Goal: Task Accomplishment & Management: Manage account settings

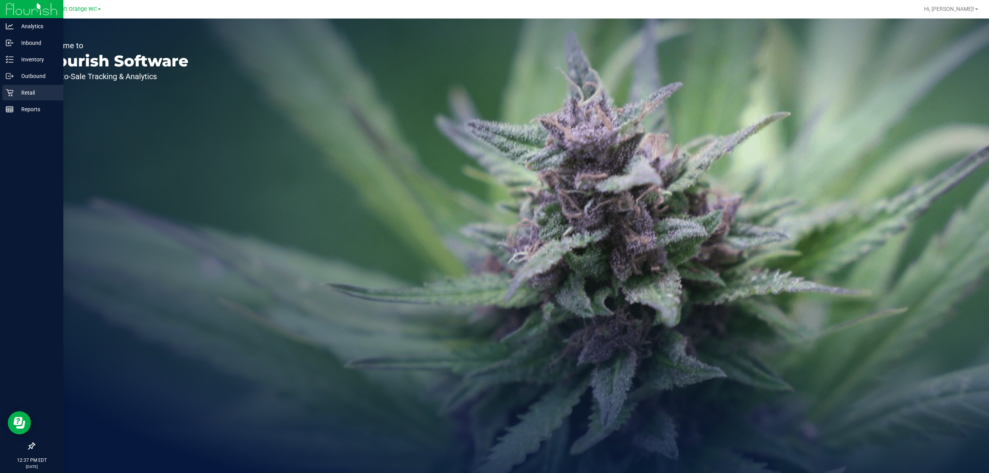
click at [31, 87] on div "Retail" at bounding box center [32, 92] width 61 height 15
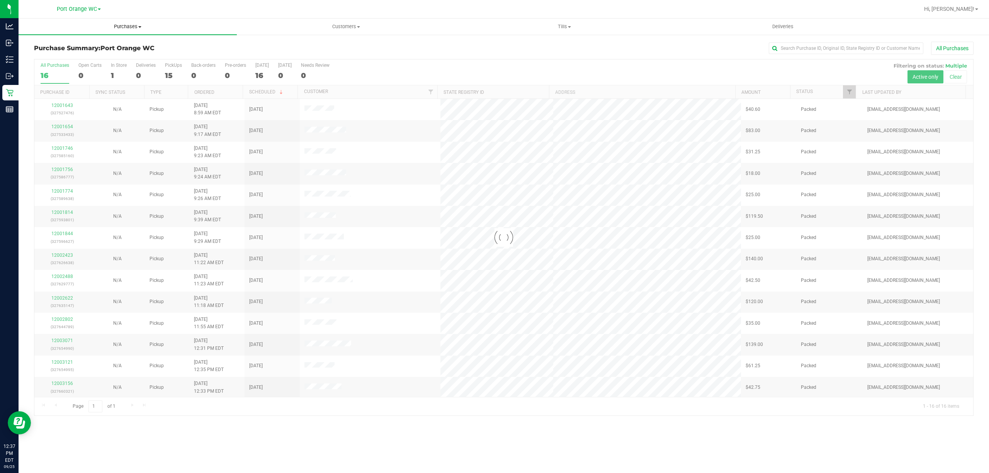
click at [135, 24] on span "Purchases" at bounding box center [128, 26] width 218 height 7
click at [49, 54] on span "Fulfillment" at bounding box center [43, 56] width 48 height 7
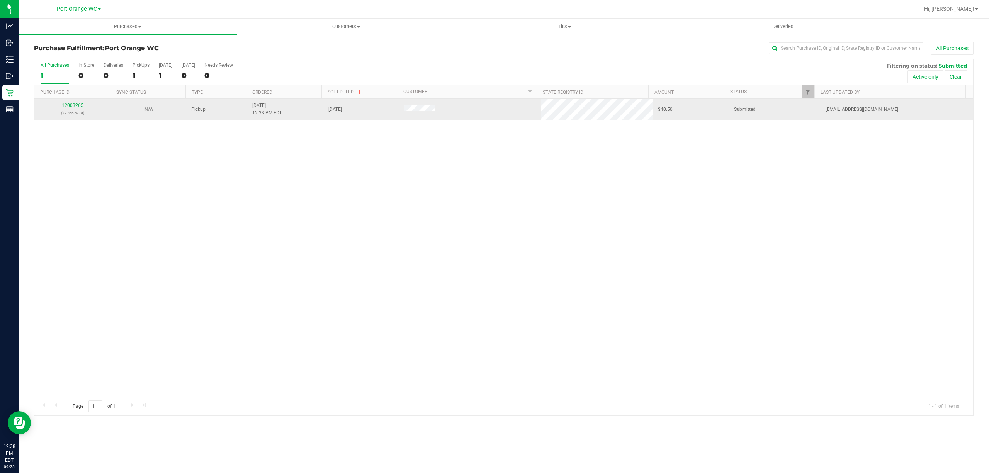
click at [75, 104] on link "12003265" at bounding box center [73, 105] width 22 height 5
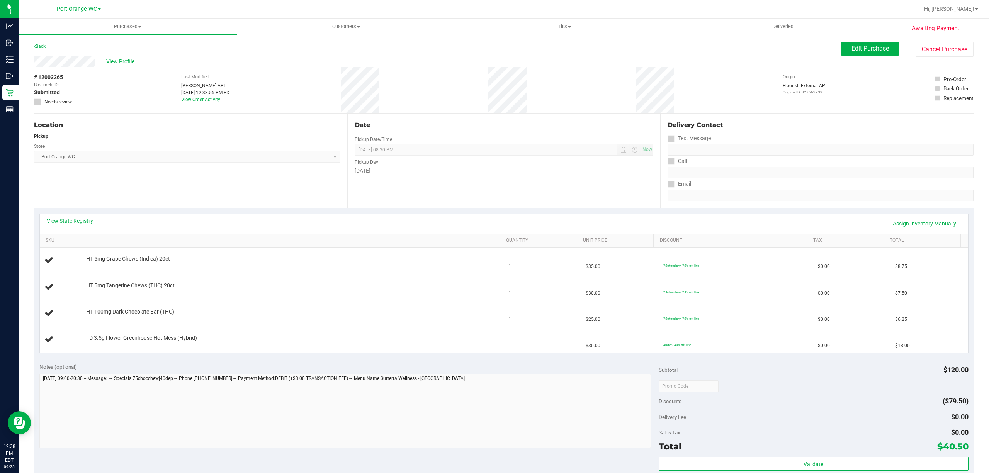
click at [334, 246] on th "SKU" at bounding box center [270, 241] width 460 height 14
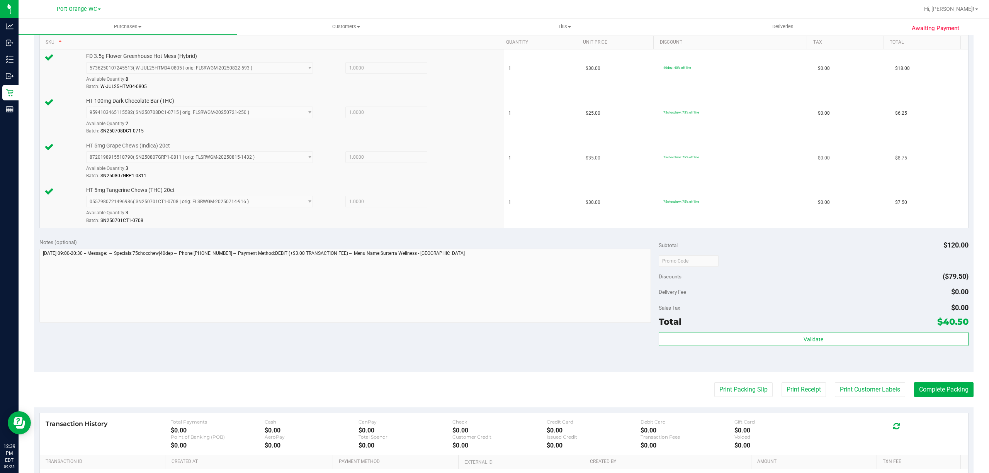
scroll to position [257, 0]
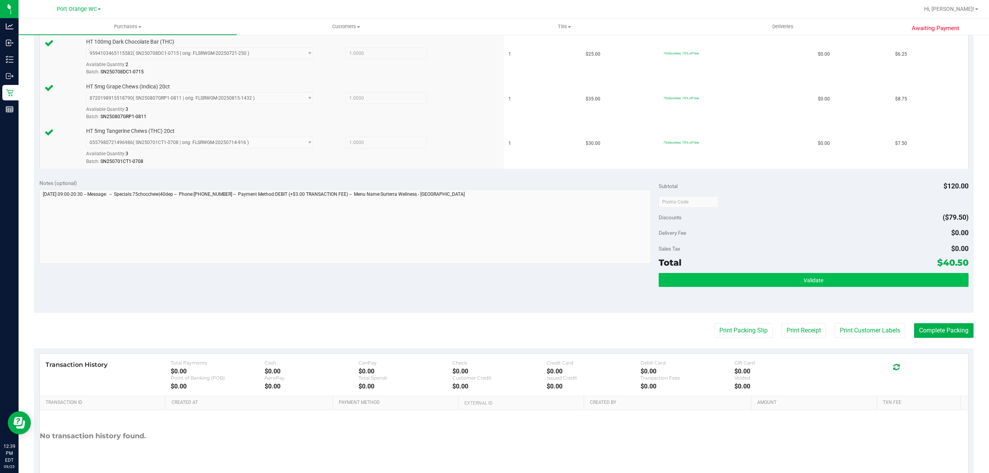
click at [818, 273] on div "Subtotal $120.00 Discounts ($79.50) Delivery Fee $0.00 Sales Tax $0.00 Total $4…" at bounding box center [813, 243] width 310 height 129
click at [822, 280] on button "Validate" at bounding box center [813, 280] width 310 height 14
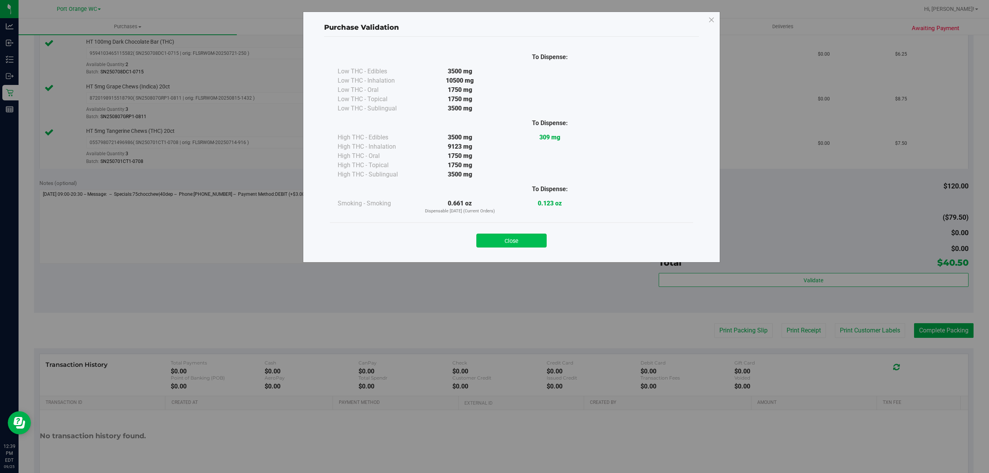
click at [512, 247] on button "Close" at bounding box center [511, 241] width 70 height 14
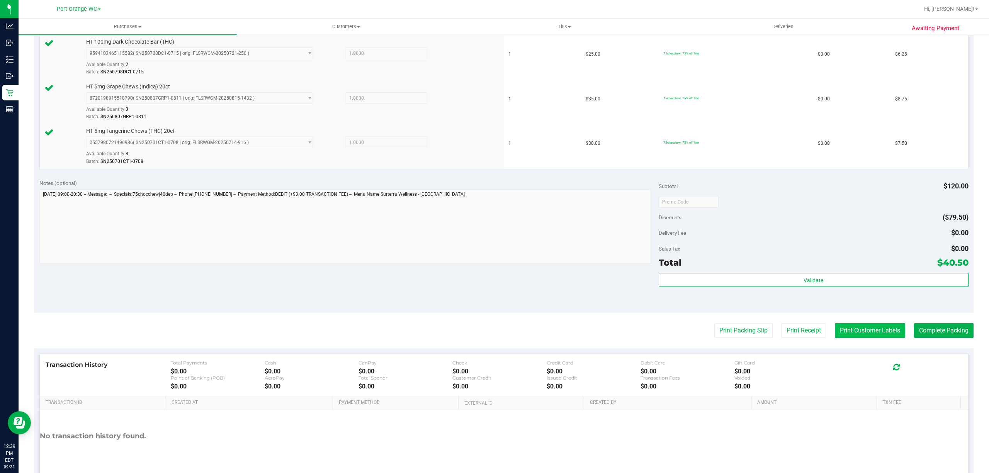
click at [848, 331] on button "Print Customer Labels" at bounding box center [870, 330] width 70 height 15
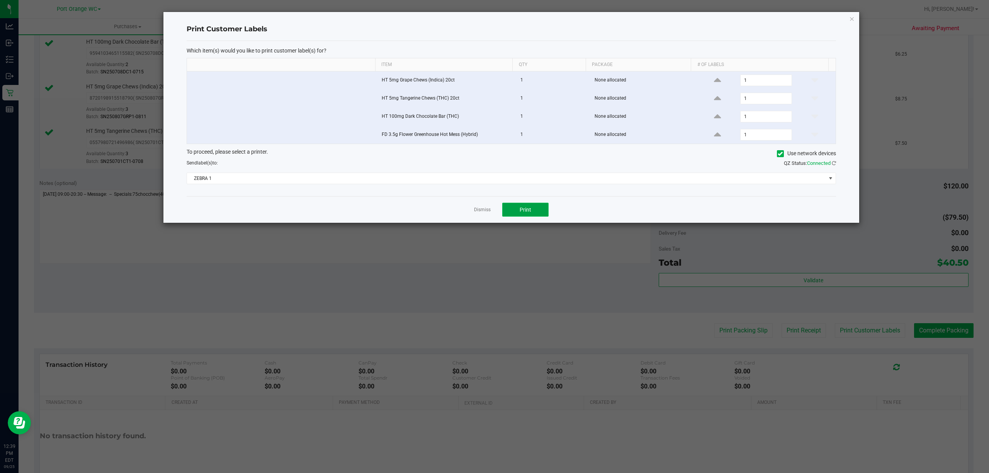
click at [527, 213] on span "Print" at bounding box center [525, 210] width 12 height 6
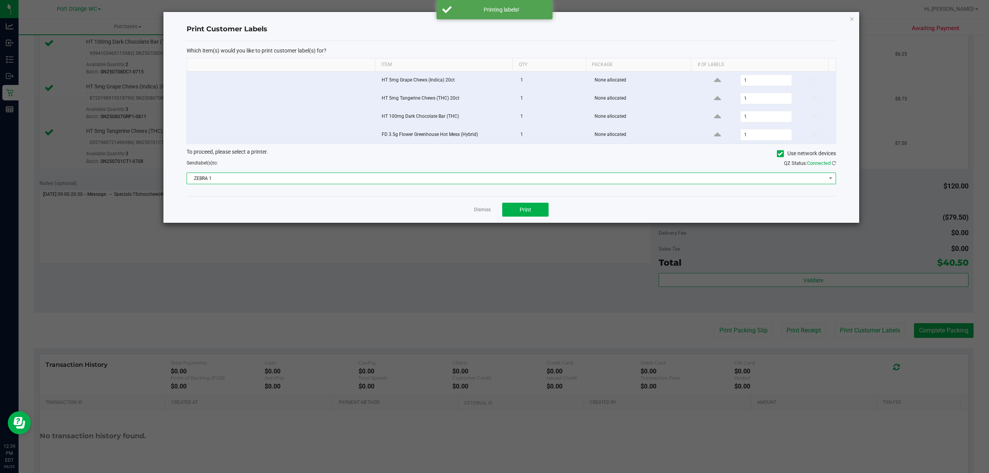
click at [344, 184] on span "ZEBRA 1" at bounding box center [506, 178] width 639 height 11
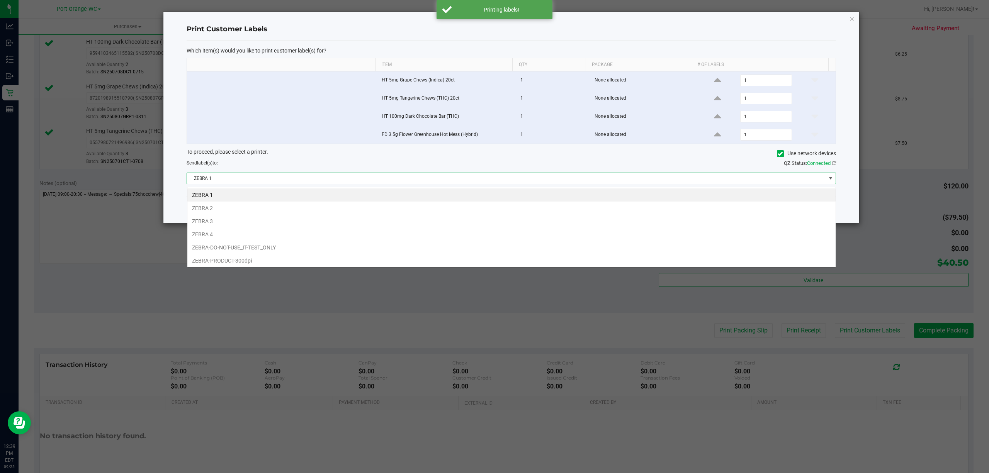
scroll to position [12, 649]
click at [205, 205] on li "ZEBRA 2" at bounding box center [511, 208] width 648 height 13
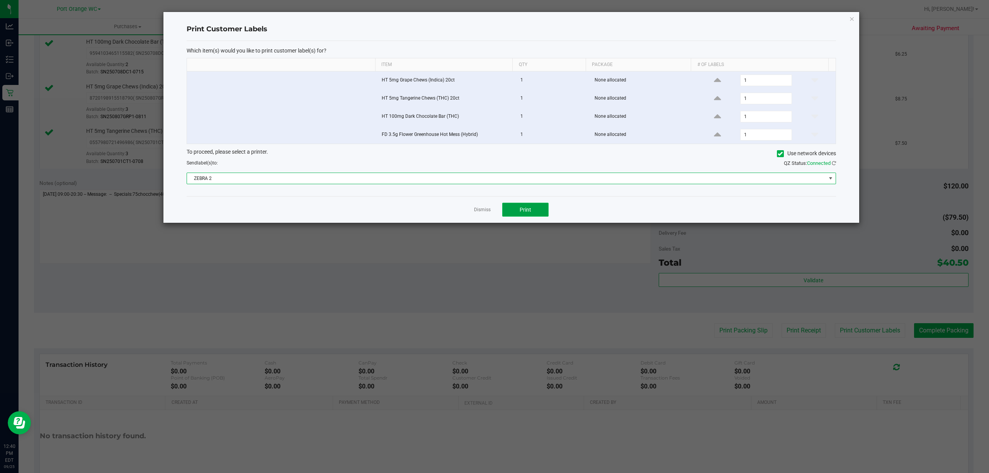
click at [521, 211] on span "Print" at bounding box center [525, 210] width 12 height 6
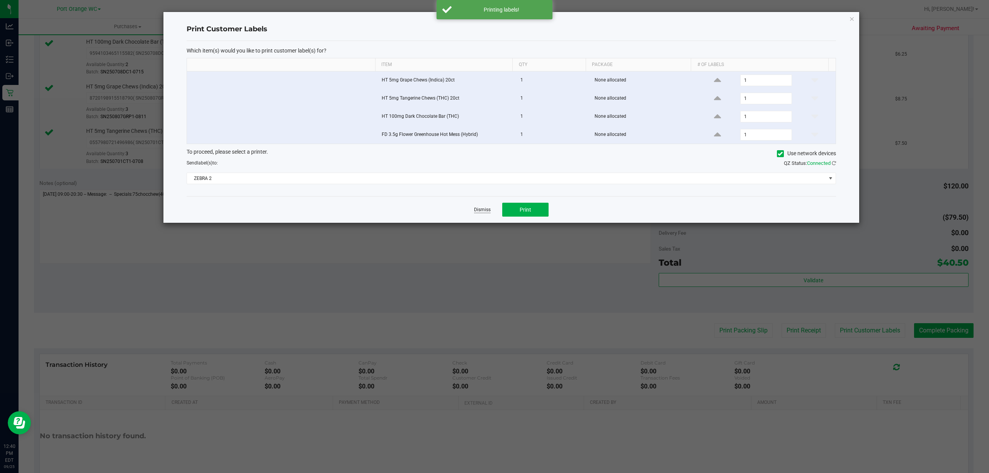
click at [481, 213] on link "Dismiss" at bounding box center [482, 210] width 17 height 7
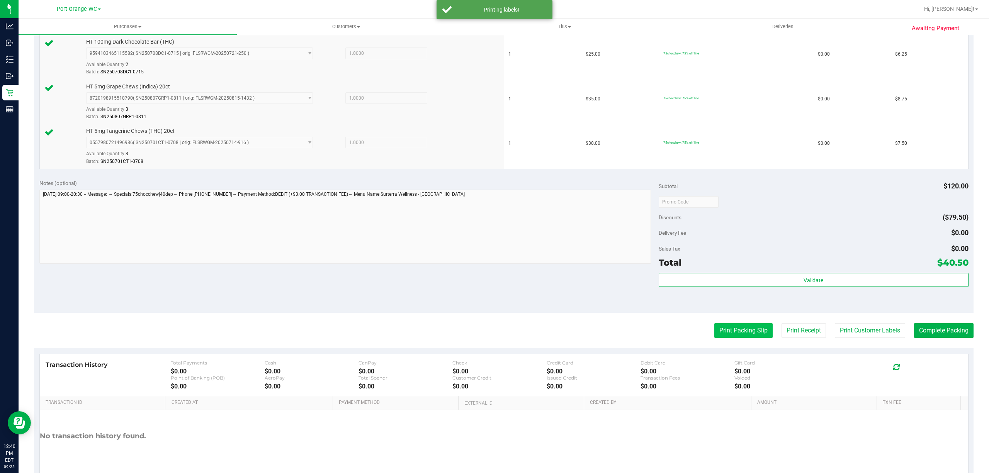
click at [745, 336] on button "Print Packing Slip" at bounding box center [743, 330] width 58 height 15
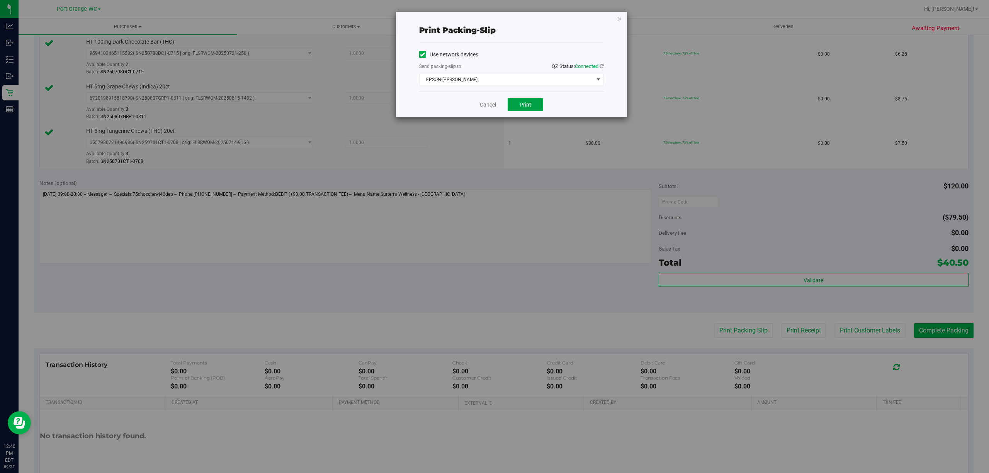
click at [518, 105] on button "Print" at bounding box center [525, 104] width 36 height 13
click at [482, 107] on link "Cancel" at bounding box center [488, 105] width 16 height 8
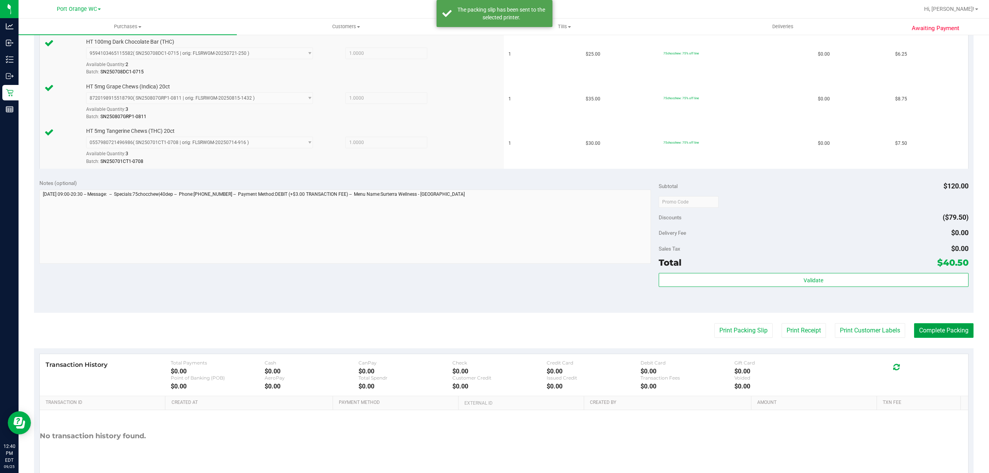
click at [942, 337] on button "Complete Packing" at bounding box center [943, 330] width 59 height 15
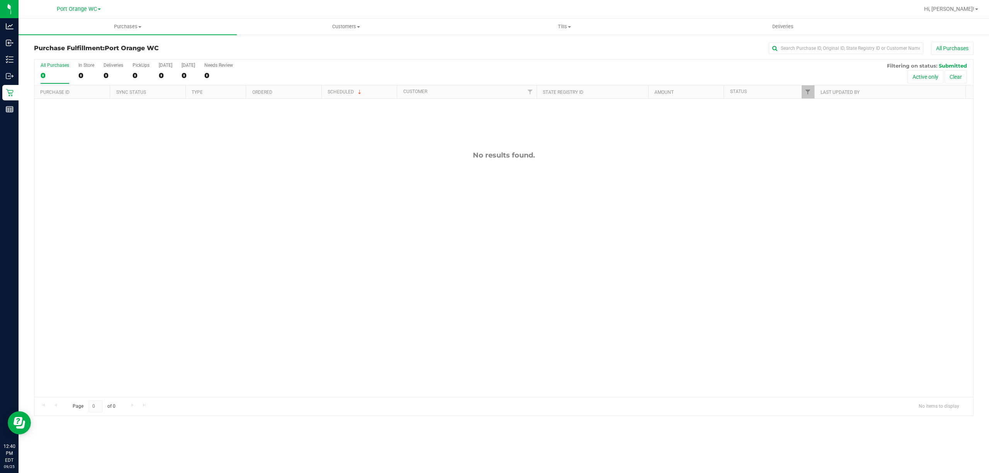
click at [283, 273] on div "No results found." at bounding box center [503, 274] width 938 height 350
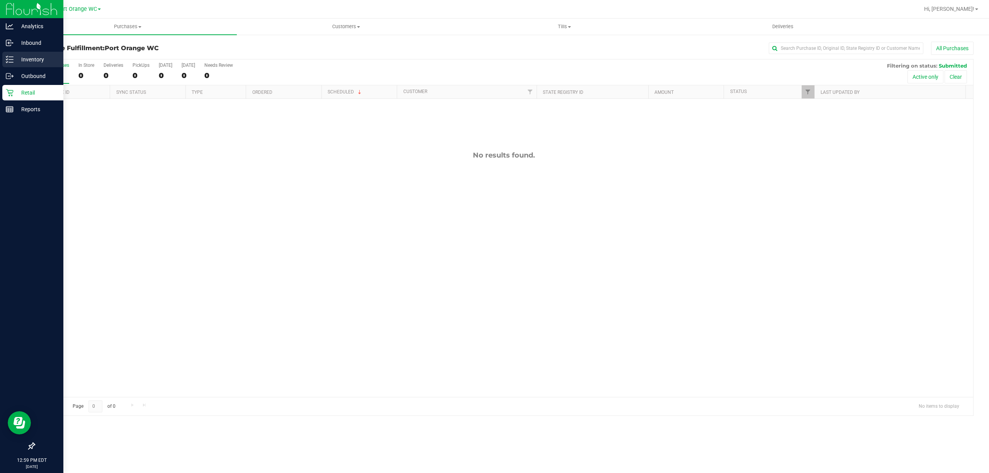
click at [31, 55] on p "Inventory" at bounding box center [37, 59] width 46 height 9
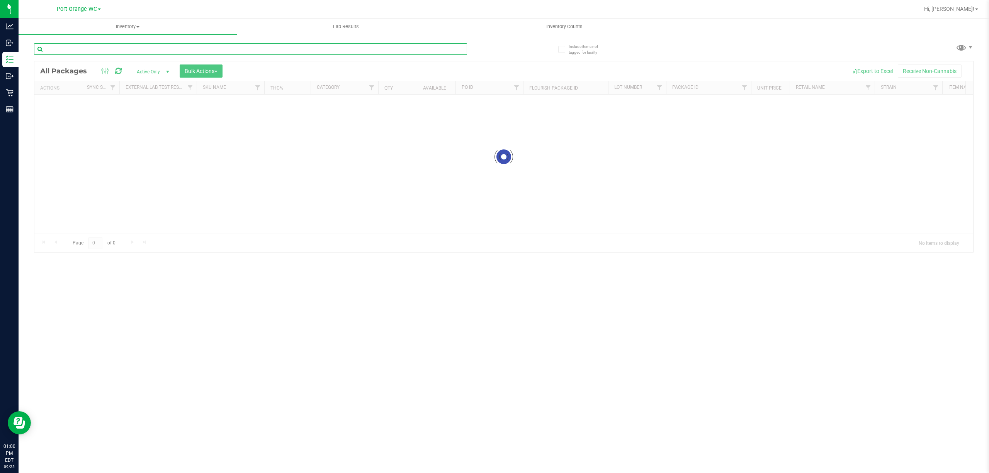
click at [109, 51] on input "text" at bounding box center [250, 49] width 433 height 12
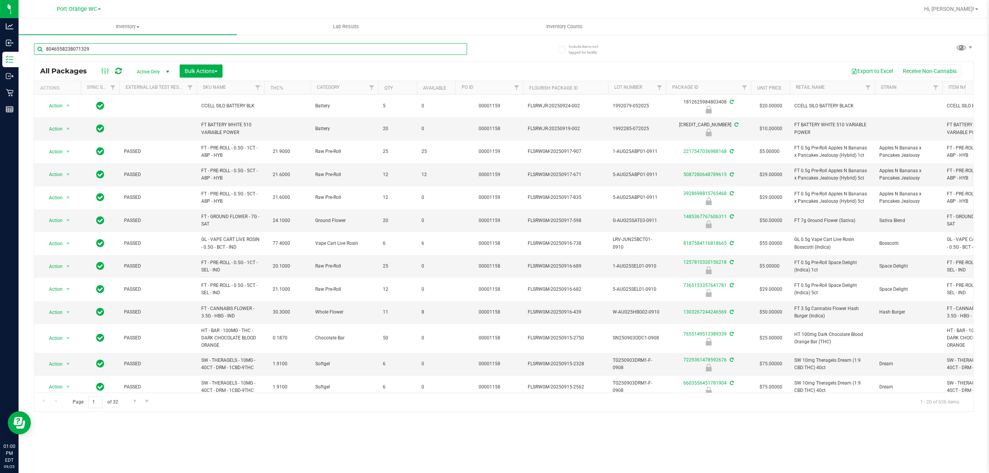
type input "8046558238071329"
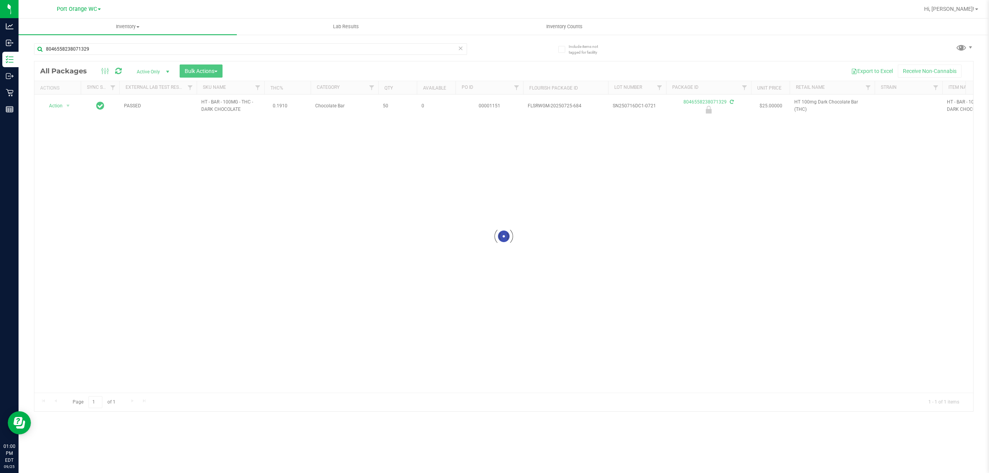
click at [59, 101] on div at bounding box center [503, 236] width 938 height 350
click at [58, 101] on span "Action" at bounding box center [52, 105] width 21 height 11
click at [70, 197] on li "Unlock package" at bounding box center [67, 198] width 50 height 12
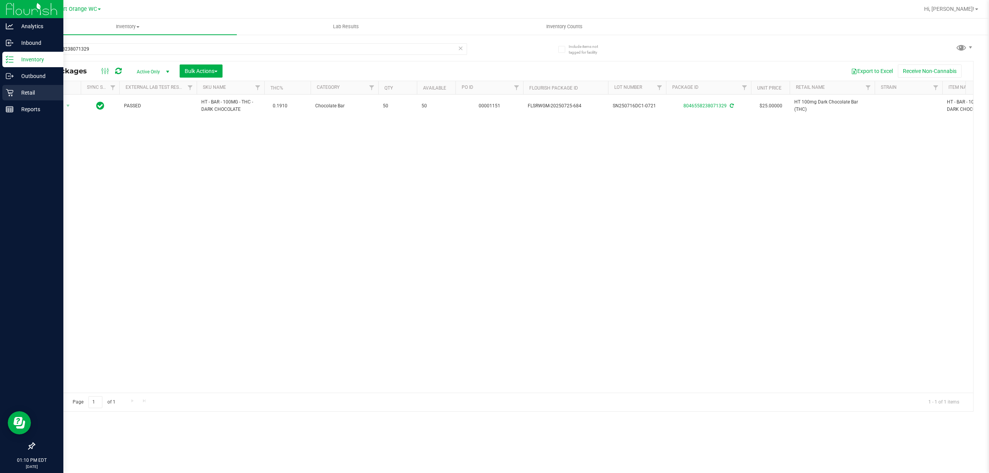
click at [25, 89] on p "Retail" at bounding box center [37, 92] width 46 height 9
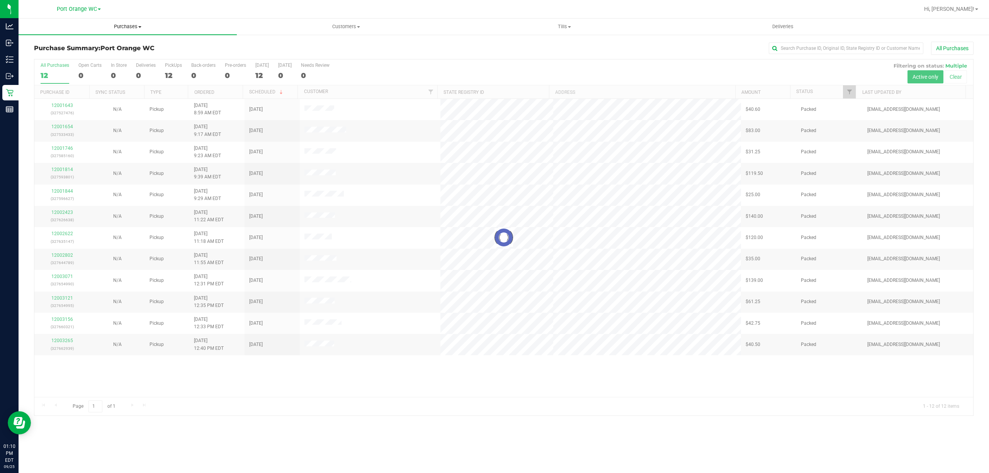
click at [123, 24] on span "Purchases" at bounding box center [128, 26] width 218 height 7
click at [44, 56] on span "Fulfillment" at bounding box center [43, 56] width 48 height 7
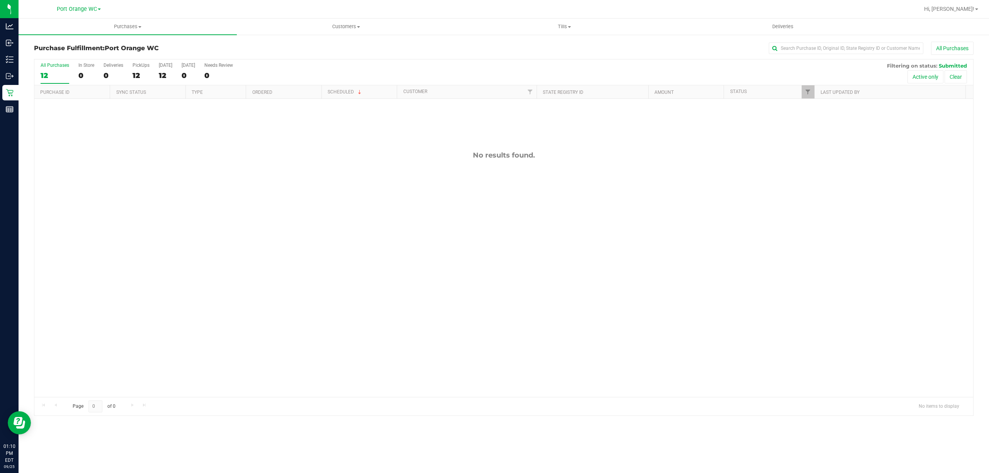
click at [328, 209] on div "No results found." at bounding box center [503, 274] width 938 height 350
click at [390, 221] on div "12003583 (327678677) N/A Pickup 9/25/2025 1:15 PM EDT 9/25/2025 $11.60 Submitte…" at bounding box center [503, 248] width 938 height 298
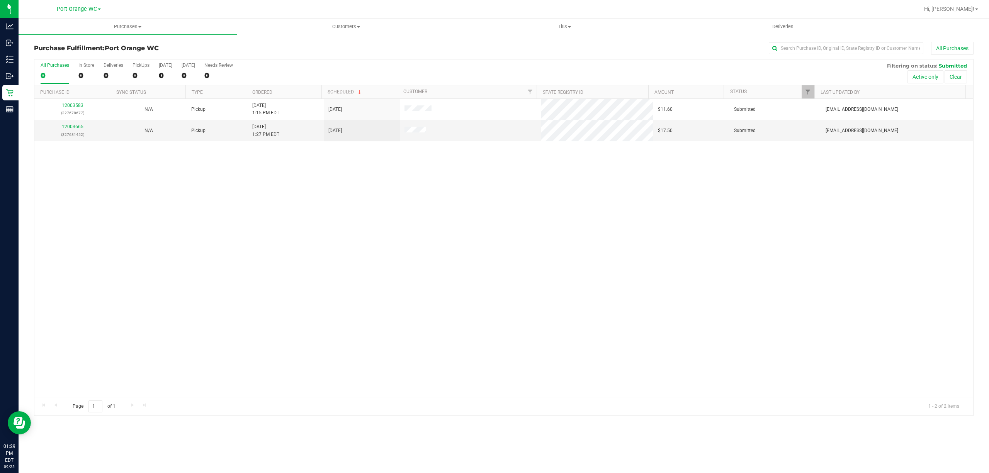
drag, startPoint x: 174, startPoint y: 201, endPoint x: 186, endPoint y: 195, distance: 13.5
click at [179, 197] on div "12003583 (327678677) N/A Pickup 9/25/2025 1:15 PM EDT 9/25/2025 $11.60 Submitte…" at bounding box center [503, 248] width 938 height 298
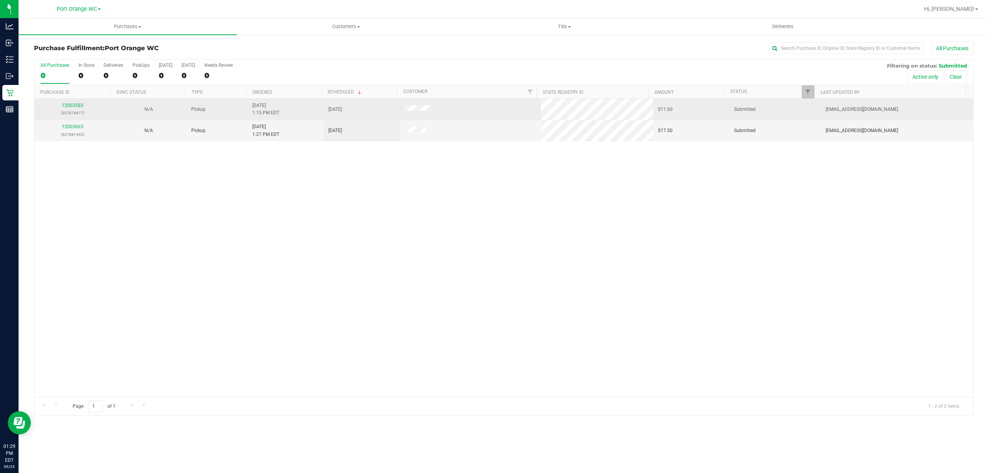
click at [79, 102] on div "12003583 (327678677)" at bounding box center [72, 109] width 67 height 15
click at [78, 105] on link "12003583" at bounding box center [73, 105] width 22 height 5
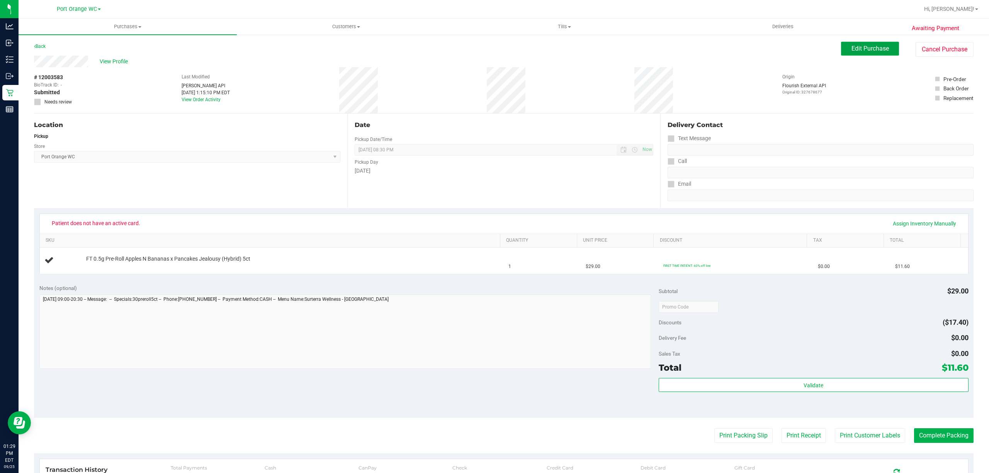
click at [859, 47] on span "Edit Purchase" at bounding box center [869, 48] width 37 height 7
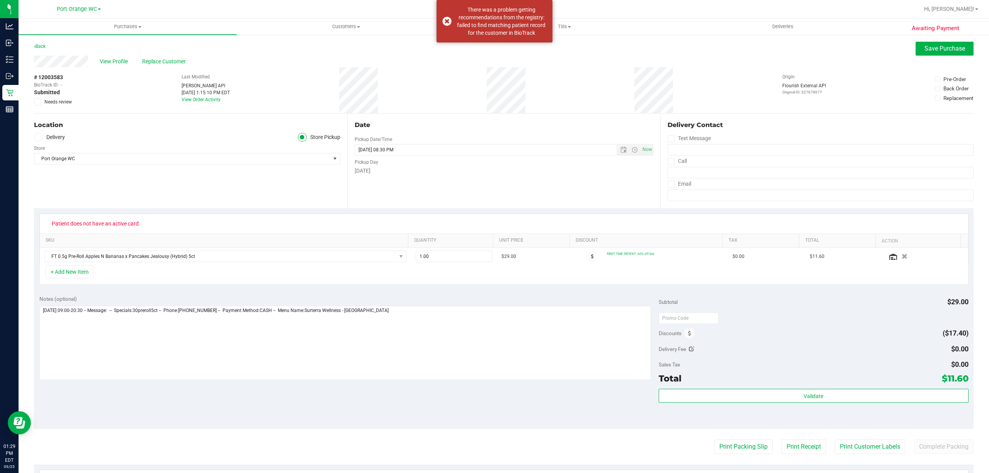
click at [36, 98] on span at bounding box center [37, 101] width 7 height 7
click at [0, 0] on input "Needs review" at bounding box center [0, 0] width 0 height 0
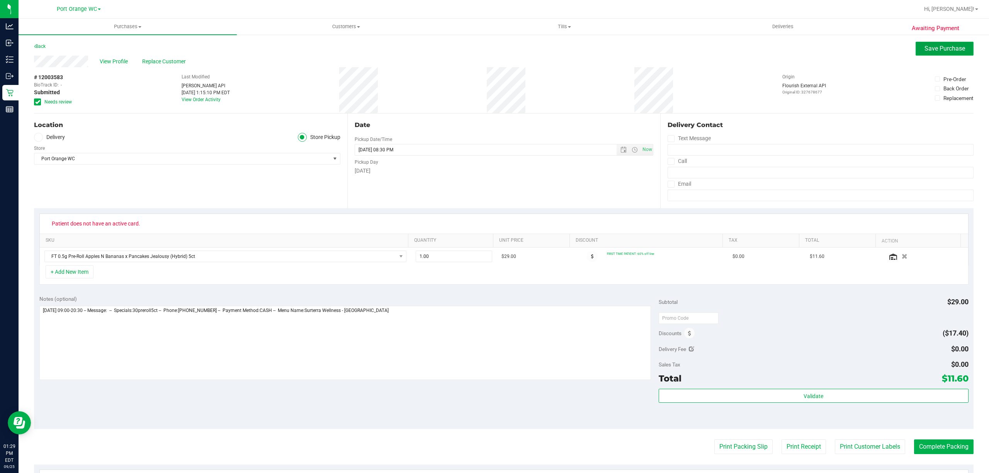
click at [948, 46] on span "Save Purchase" at bounding box center [944, 48] width 41 height 7
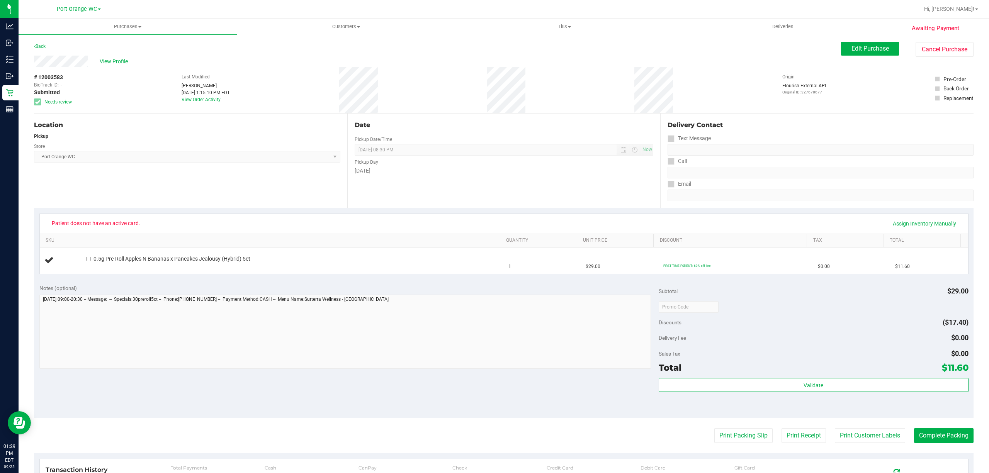
click at [37, 50] on div "Back" at bounding box center [40, 46] width 12 height 9
click at [42, 46] on link "Back" at bounding box center [40, 46] width 12 height 5
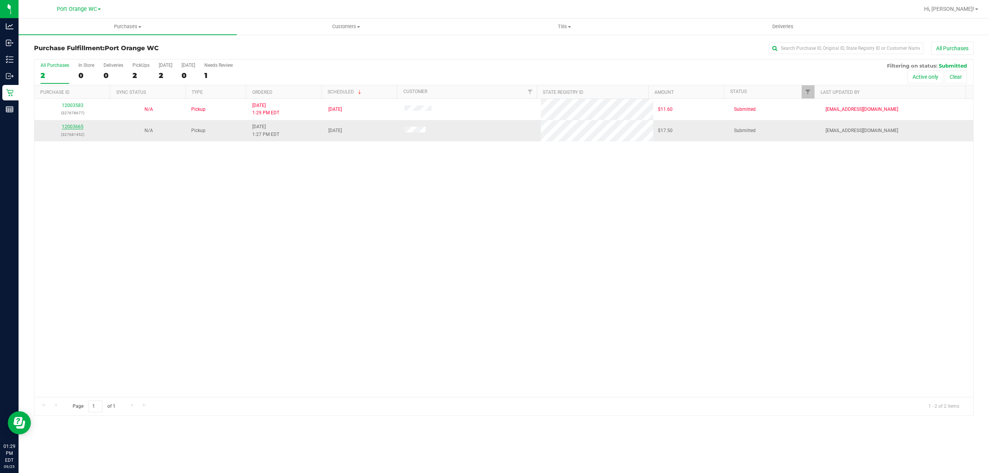
click at [73, 127] on link "12003665" at bounding box center [73, 126] width 22 height 5
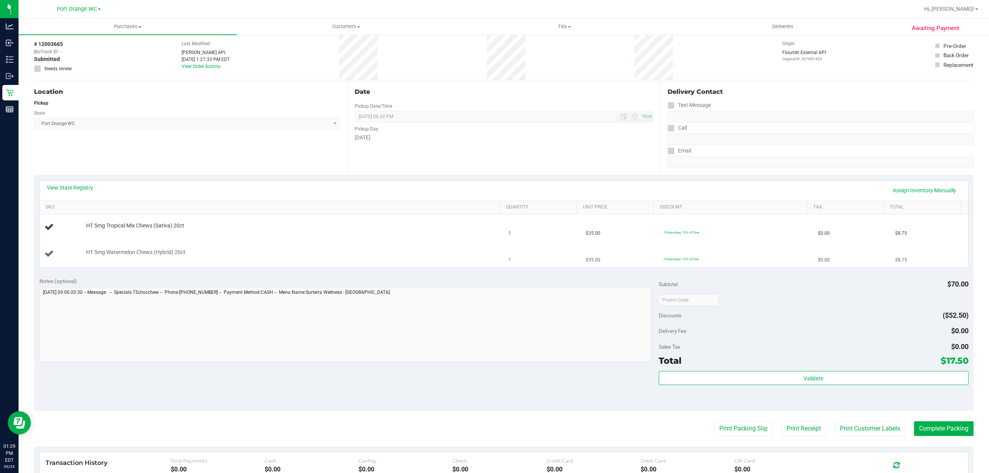
scroll to position [51, 0]
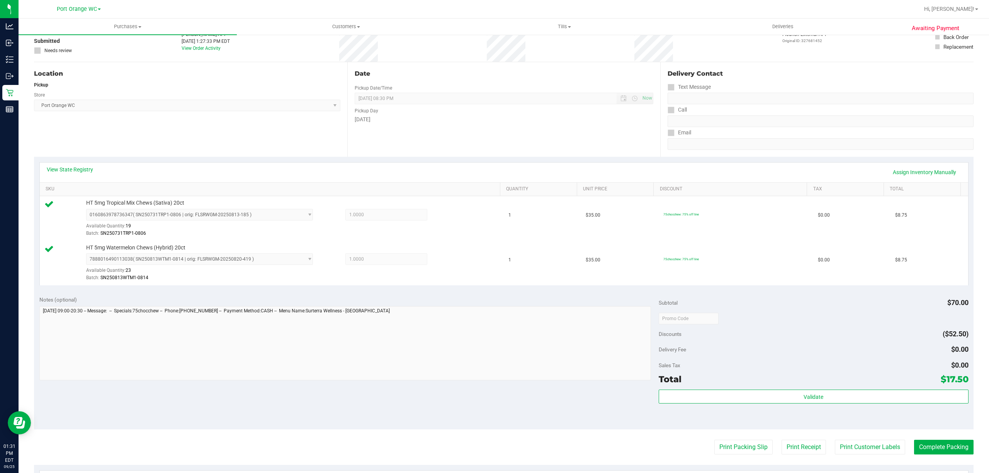
click at [794, 388] on div "Subtotal $70.00 Discounts ($52.50) Delivery Fee $0.00 Sales Tax $0.00 Total $17…" at bounding box center [813, 360] width 310 height 129
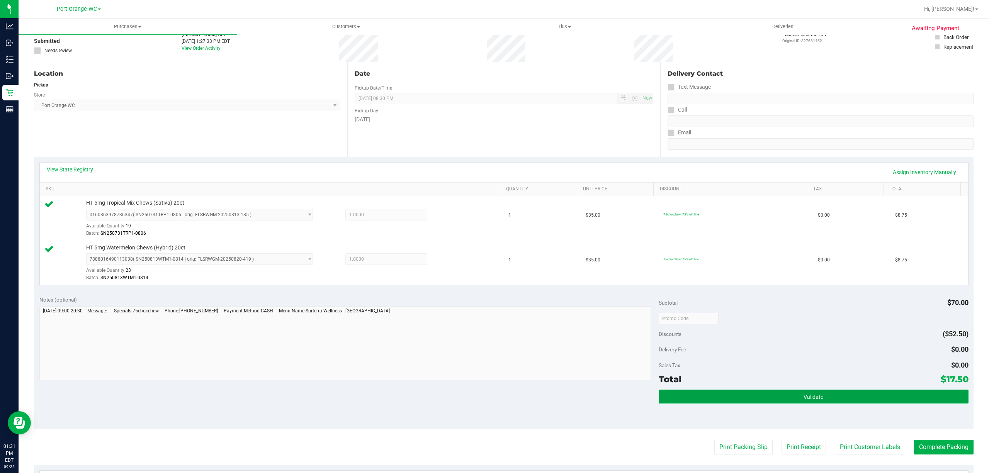
click at [790, 404] on button "Validate" at bounding box center [813, 397] width 310 height 14
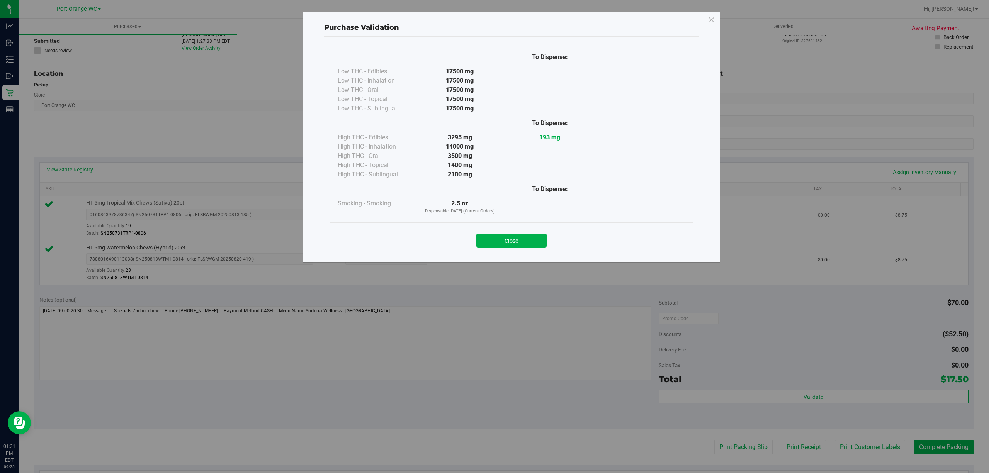
click at [511, 234] on button "Close" at bounding box center [511, 241] width 70 height 14
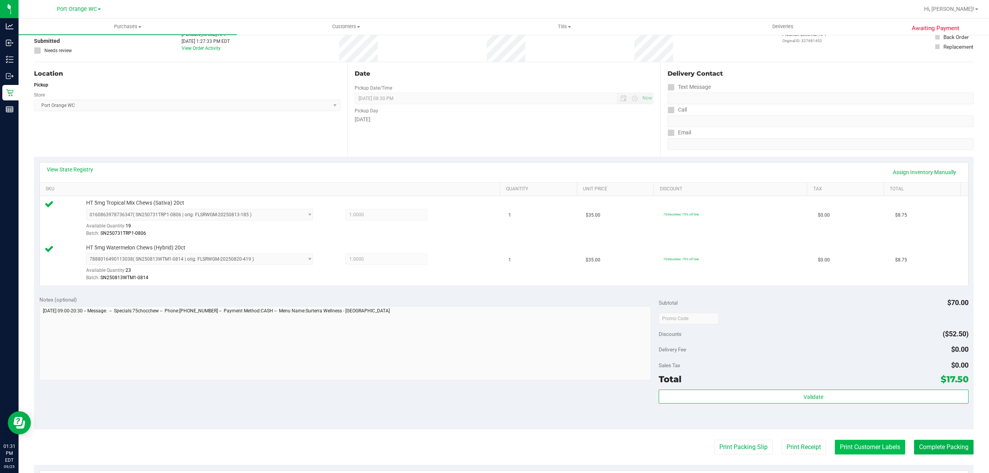
click at [859, 453] on button "Print Customer Labels" at bounding box center [870, 447] width 70 height 15
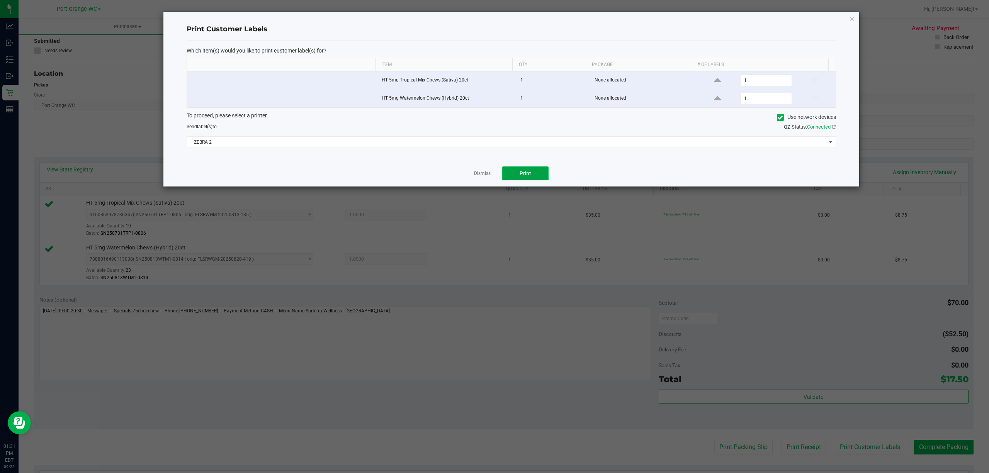
click at [532, 170] on button "Print" at bounding box center [525, 173] width 46 height 14
click at [484, 175] on link "Dismiss" at bounding box center [482, 173] width 17 height 7
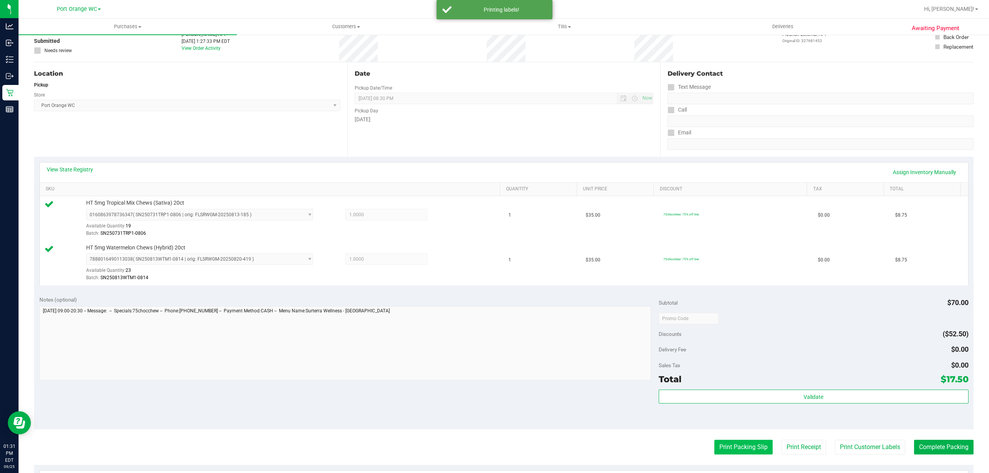
click at [719, 449] on button "Print Packing Slip" at bounding box center [743, 447] width 58 height 15
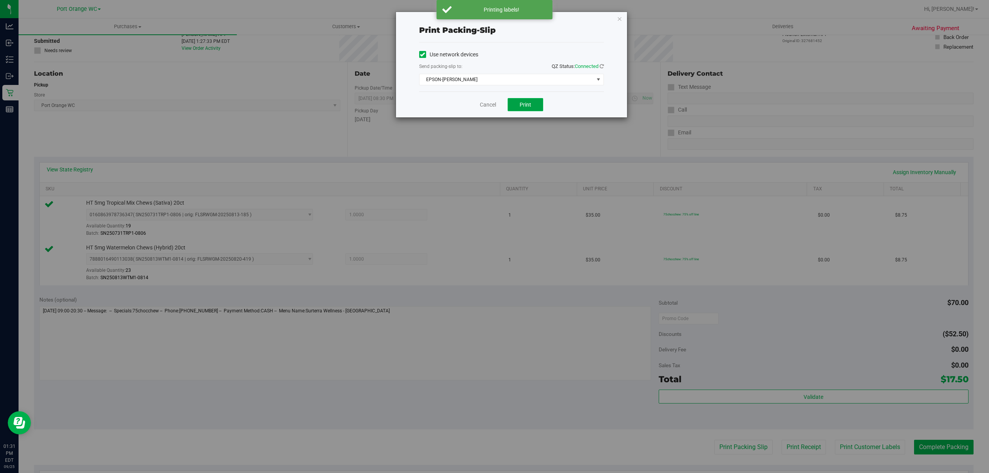
click at [517, 101] on button "Print" at bounding box center [525, 104] width 36 height 13
click at [496, 76] on span "EPSON-BOBBIE-GENTRY" at bounding box center [506, 79] width 174 height 11
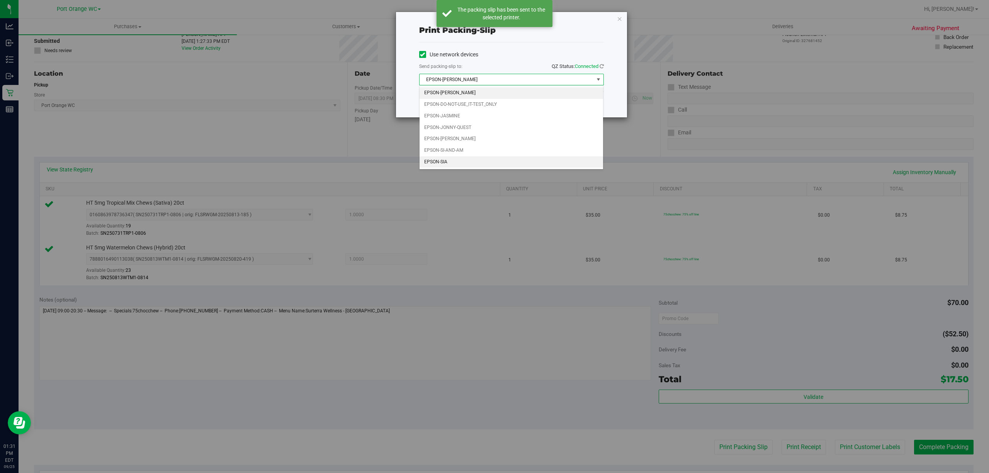
click at [433, 163] on li "EPSON-SIA" at bounding box center [510, 162] width 183 height 12
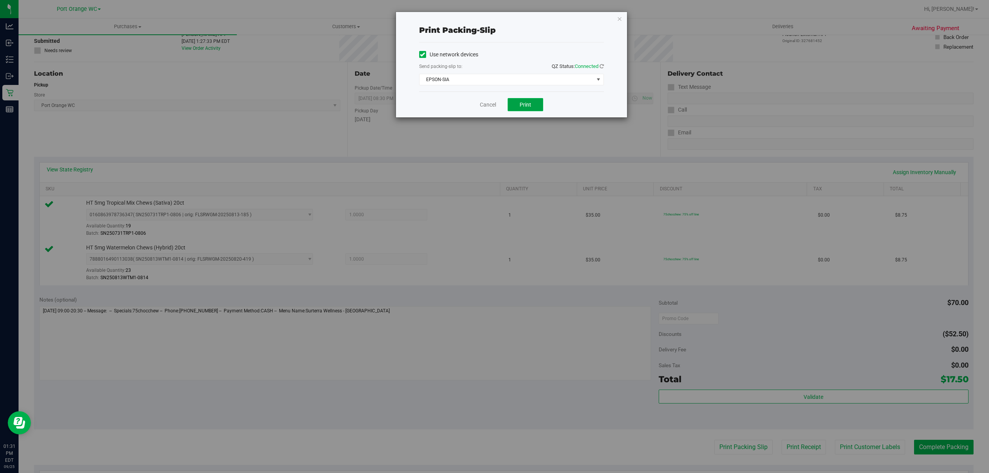
click at [529, 107] on span "Print" at bounding box center [525, 105] width 12 height 6
click at [482, 101] on link "Cancel" at bounding box center [484, 105] width 16 height 8
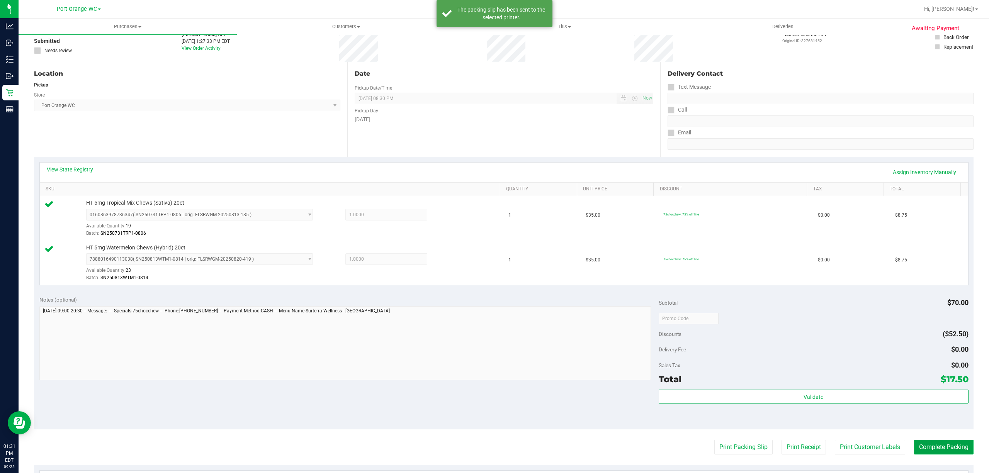
drag, startPoint x: 943, startPoint y: 450, endPoint x: 496, endPoint y: 311, distance: 468.2
click at [943, 449] on button "Complete Packing" at bounding box center [943, 447] width 59 height 15
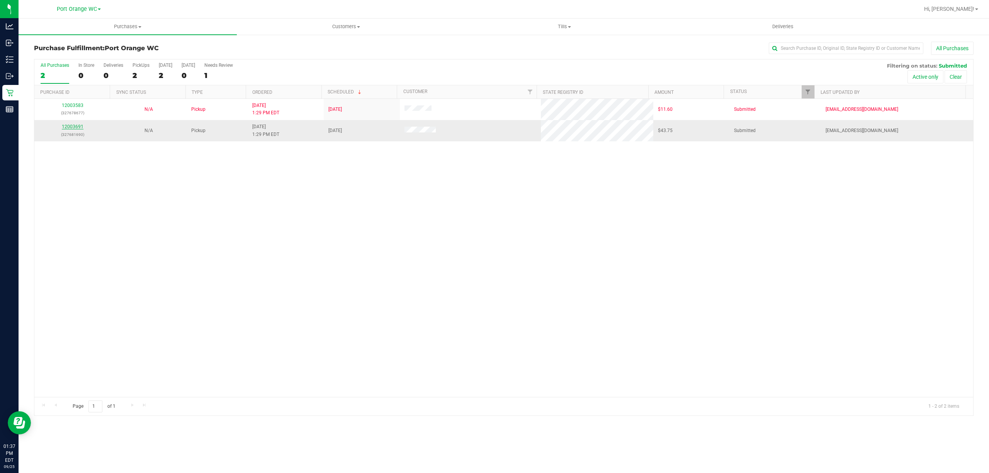
click at [69, 129] on link "12003691" at bounding box center [73, 126] width 22 height 5
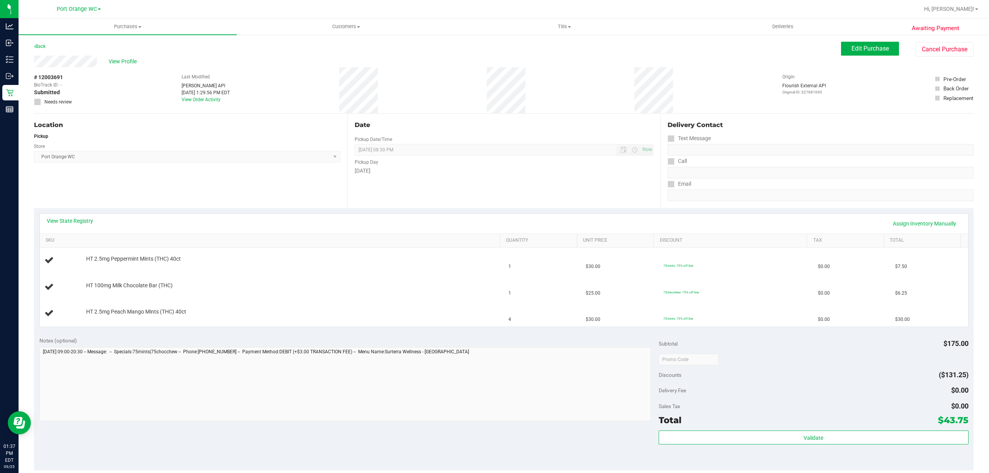
scroll to position [51, 0]
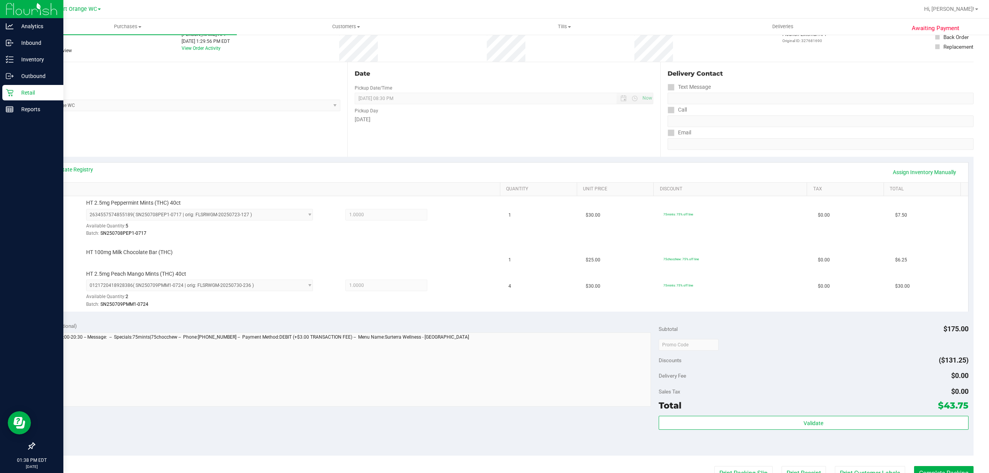
click at [27, 91] on p "Retail" at bounding box center [37, 92] width 46 height 9
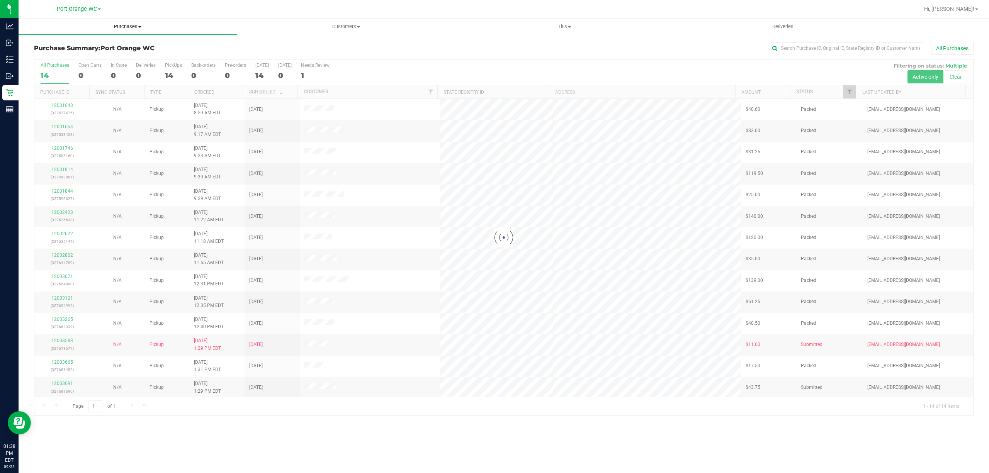
click at [129, 22] on uib-tab-heading "Purchases Summary of purchases Fulfillment All purchases" at bounding box center [128, 27] width 218 height 16
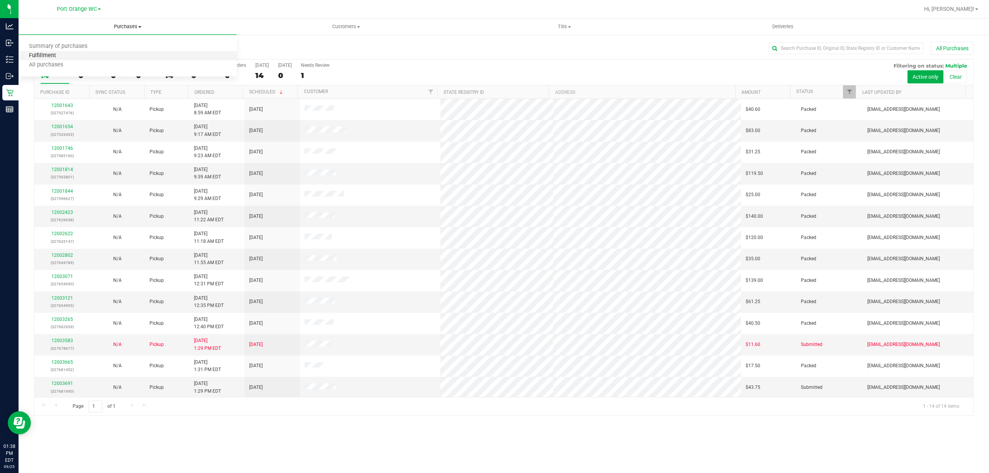
click at [42, 53] on span "Fulfillment" at bounding box center [43, 56] width 48 height 7
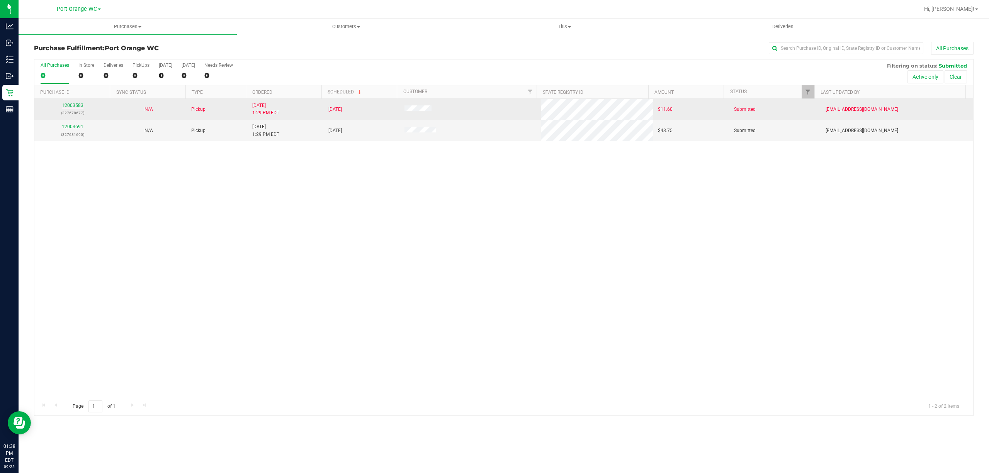
click at [70, 107] on link "12003583" at bounding box center [73, 105] width 22 height 5
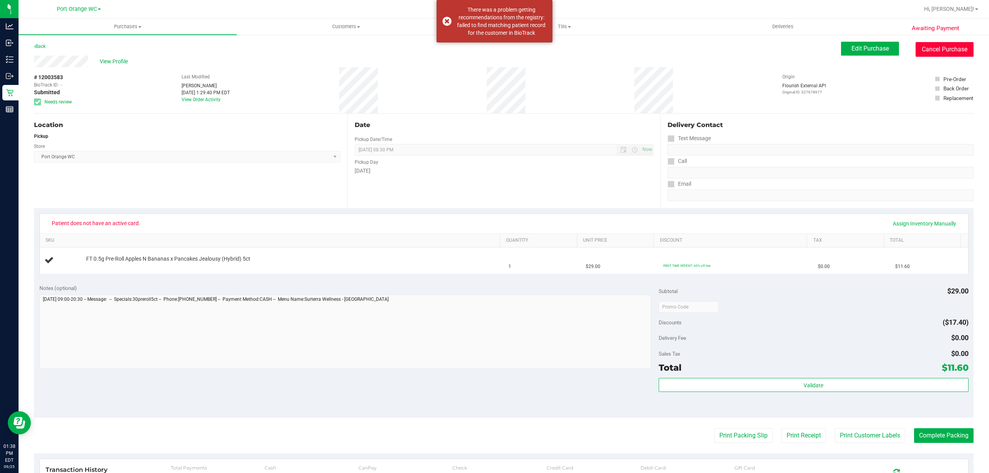
click at [932, 48] on button "Cancel Purchase" at bounding box center [944, 49] width 58 height 15
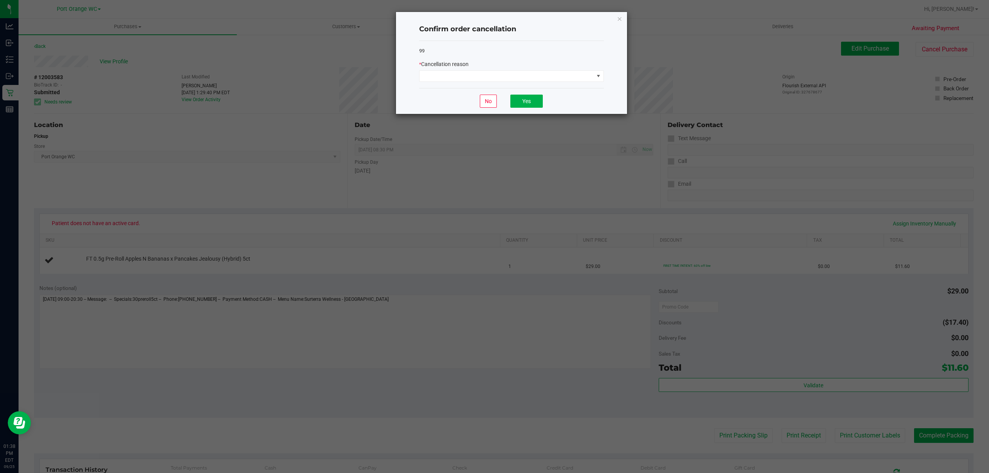
click at [582, 64] on div "* Cancellation reason" at bounding box center [511, 64] width 185 height 8
click at [585, 72] on span at bounding box center [506, 76] width 174 height 11
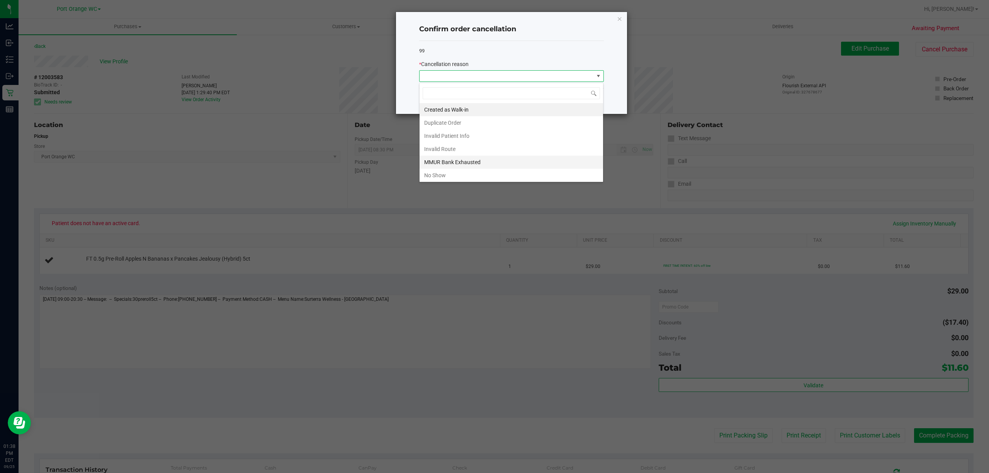
scroll to position [43, 0]
click at [432, 148] on li "Other" at bounding box center [510, 147] width 183 height 13
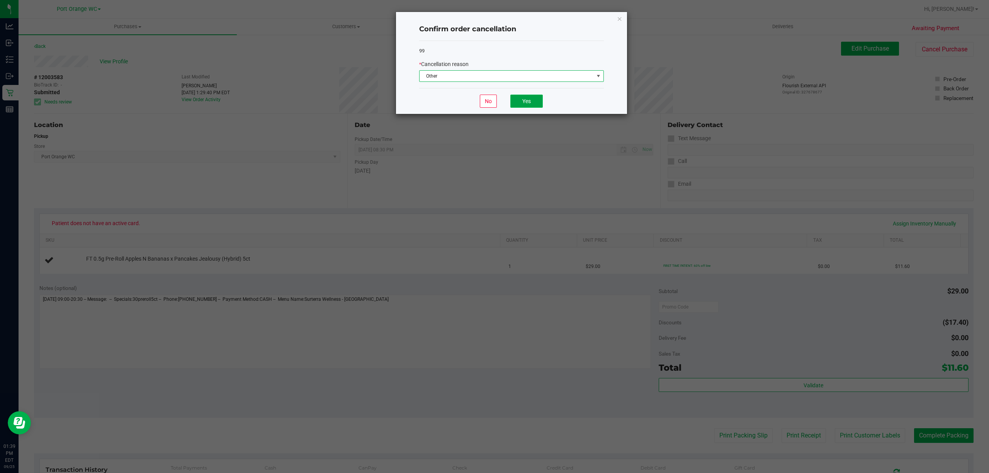
click at [530, 101] on button "Yes" at bounding box center [526, 101] width 32 height 13
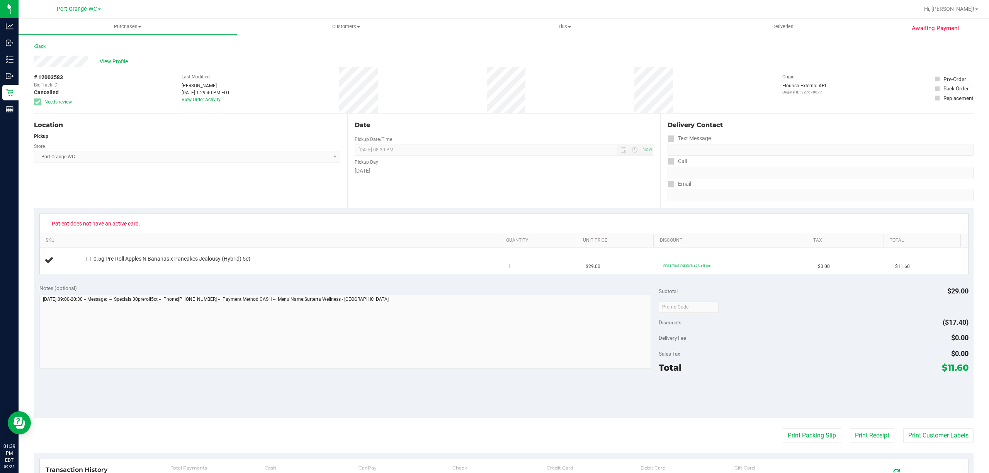
click at [39, 45] on link "Back" at bounding box center [40, 46] width 12 height 5
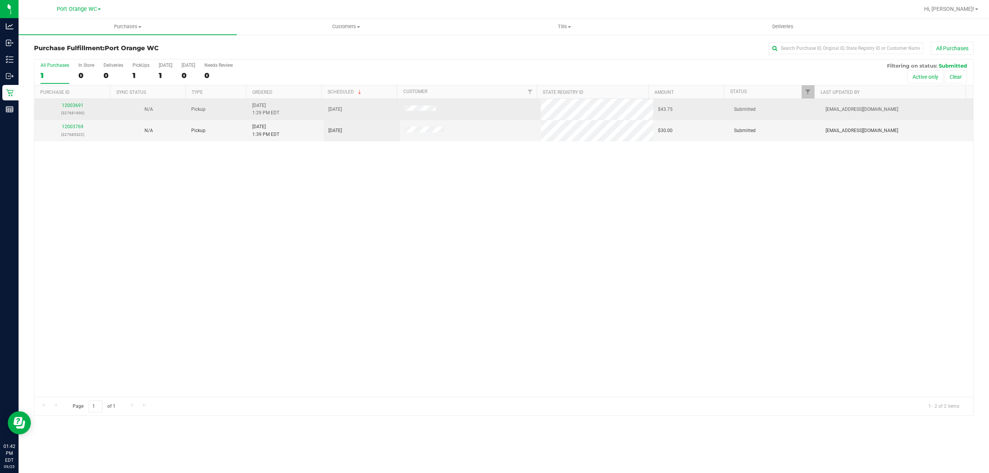
click at [73, 102] on div "12003691 (327681690)" at bounding box center [72, 109] width 67 height 15
click at [73, 103] on link "12003691" at bounding box center [73, 105] width 22 height 5
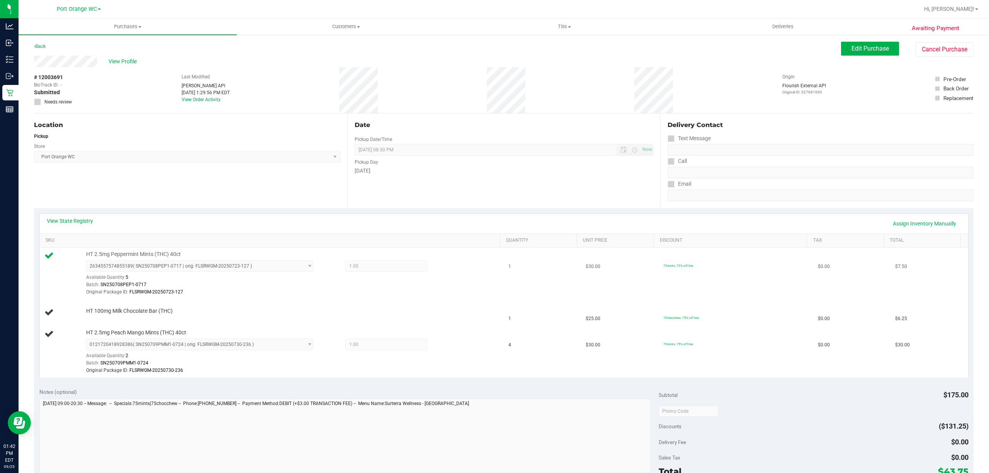
scroll to position [51, 0]
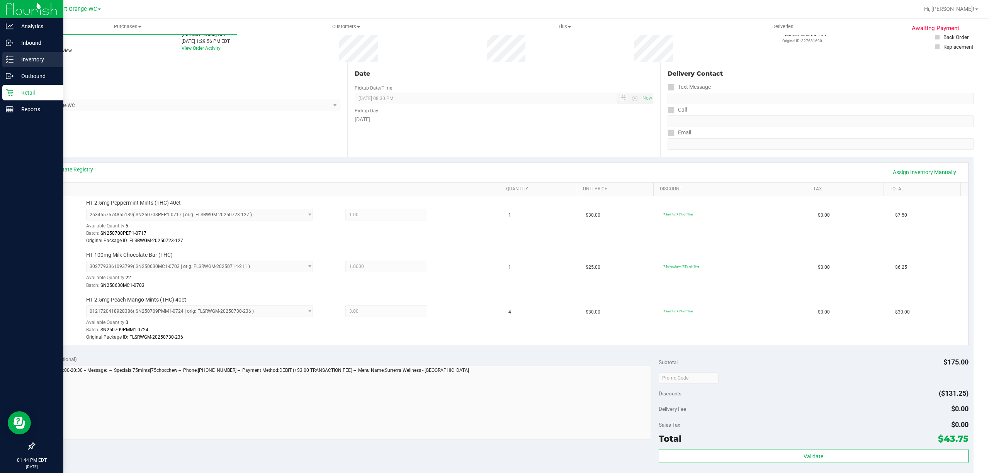
click at [30, 58] on p "Inventory" at bounding box center [37, 59] width 46 height 9
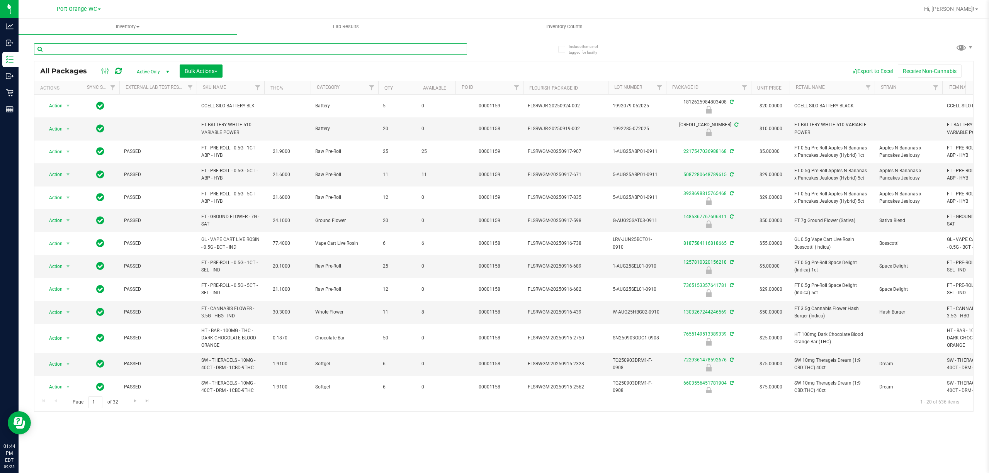
click at [135, 45] on input "text" at bounding box center [250, 49] width 433 height 12
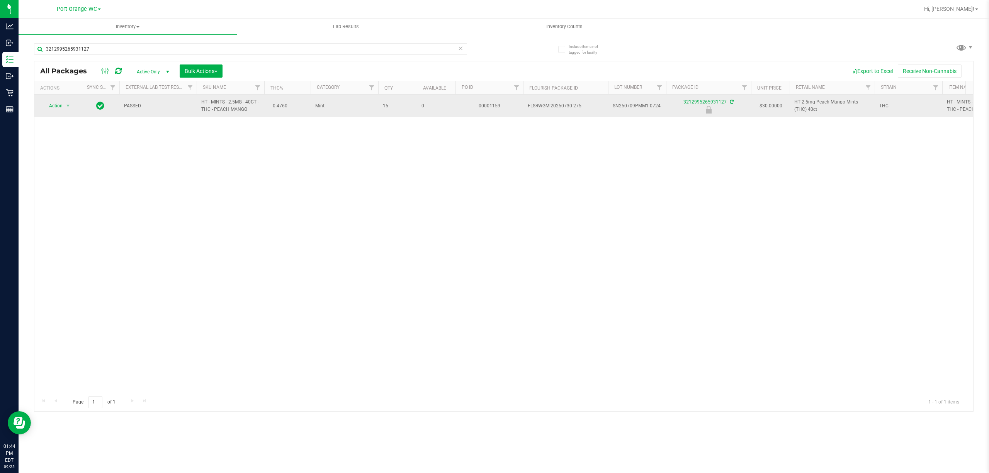
click at [804, 103] on span "HT 2.5mg Peach Mango Mints (THC) 40ct" at bounding box center [832, 105] width 76 height 15
copy tr "HT 2.5mg Peach Mango Mints (THC) 40ct"
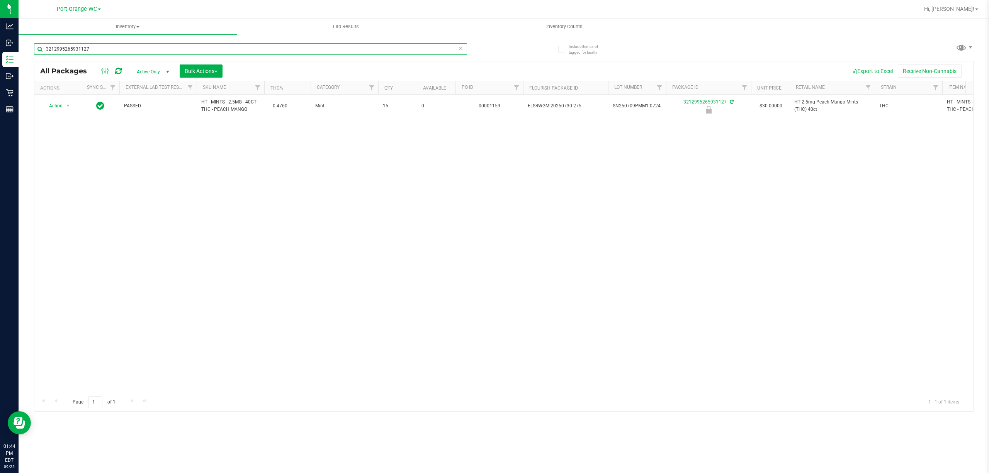
click at [148, 53] on input "3212995265931127" at bounding box center [250, 49] width 433 height 12
paste input "HT 2.5mg Peach Mango Mints (THC) 40ct"
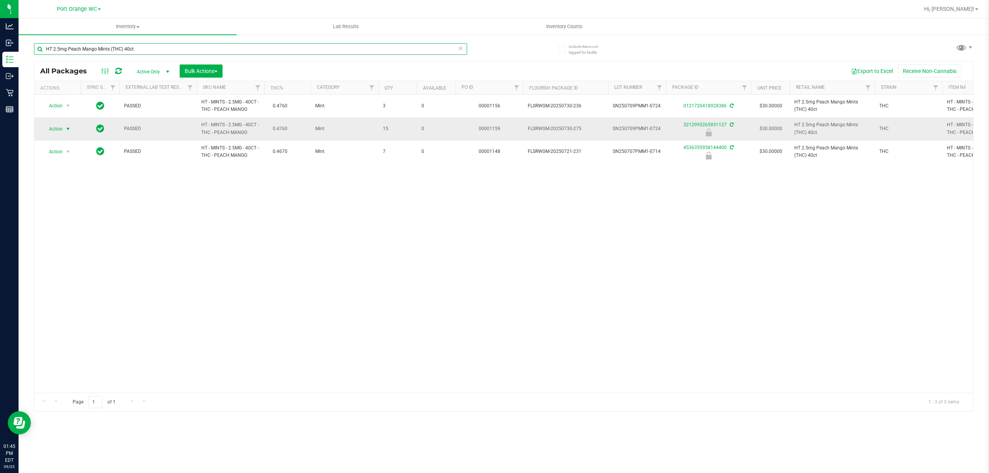
type input "HT 2.5mg Peach Mango Mints (THC) 40ct"
click at [59, 127] on span "Action" at bounding box center [52, 129] width 21 height 11
click at [61, 222] on li "Unlock package" at bounding box center [67, 221] width 50 height 12
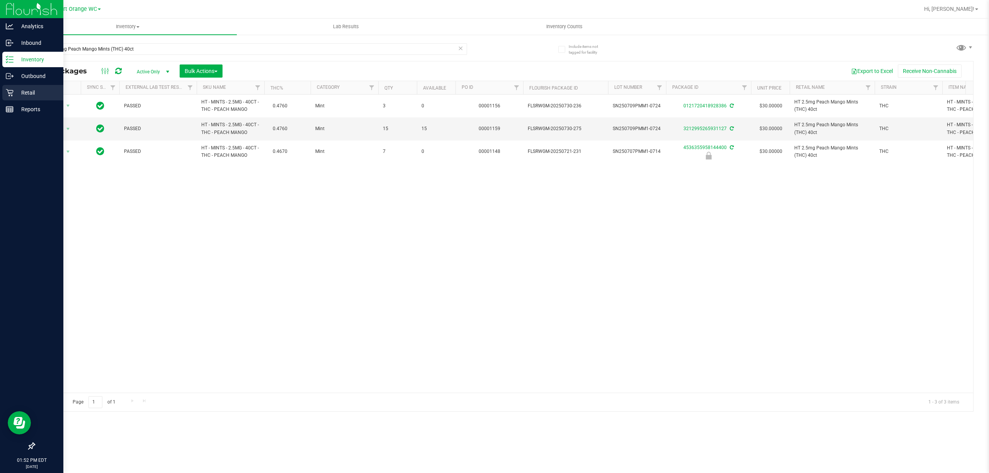
click at [25, 93] on p "Retail" at bounding box center [37, 92] width 46 height 9
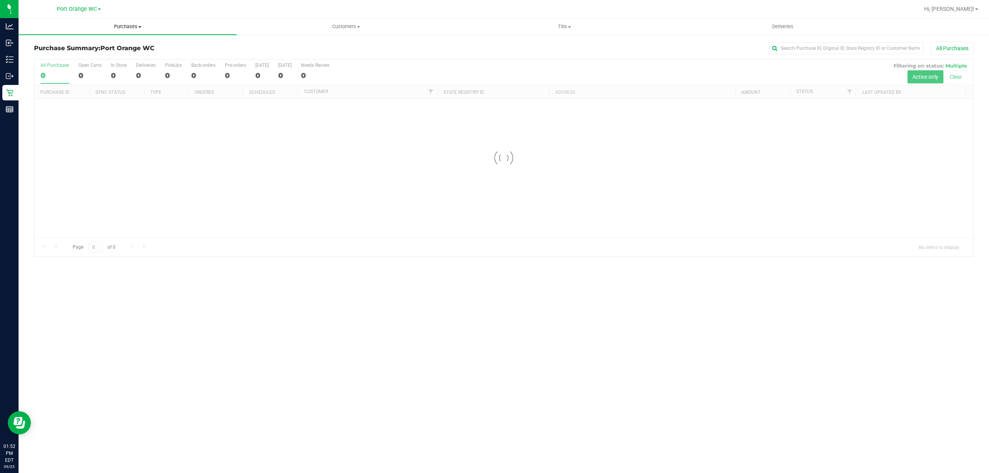
click at [129, 29] on span "Purchases" at bounding box center [128, 26] width 218 height 7
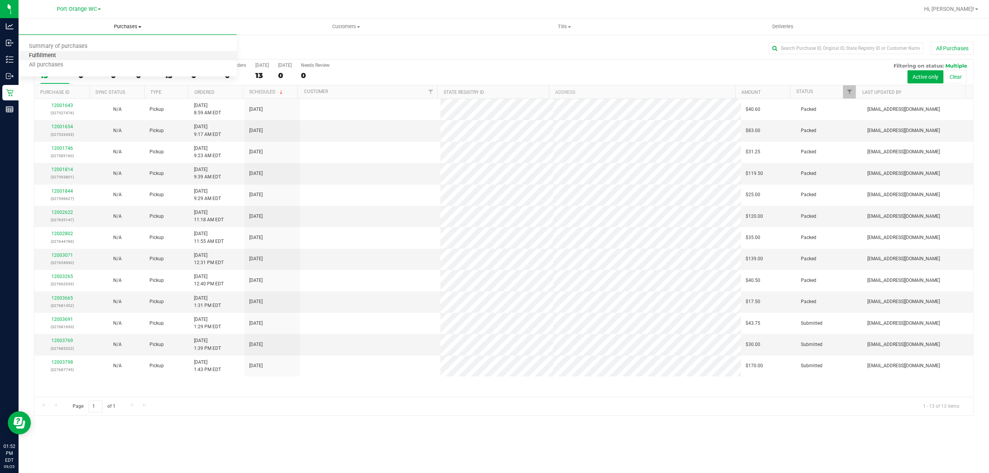
click at [50, 56] on span "Fulfillment" at bounding box center [43, 56] width 48 height 7
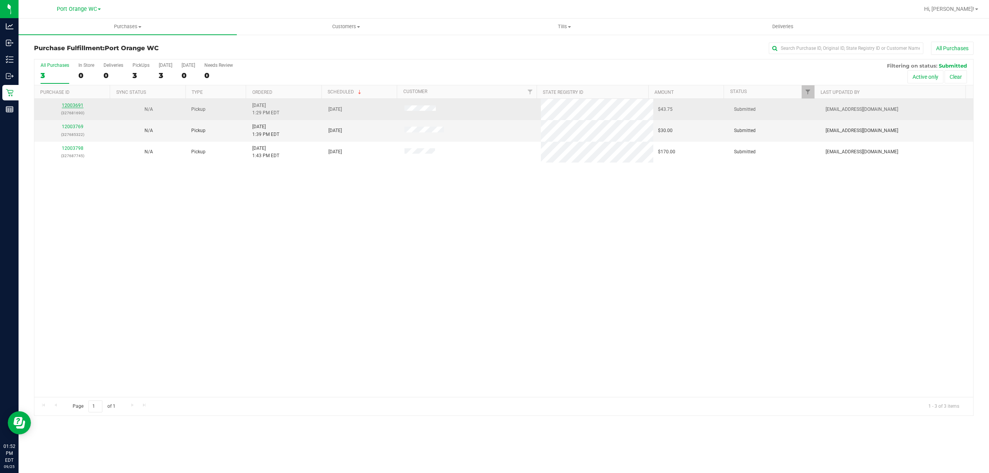
click at [71, 108] on link "12003691" at bounding box center [73, 105] width 22 height 5
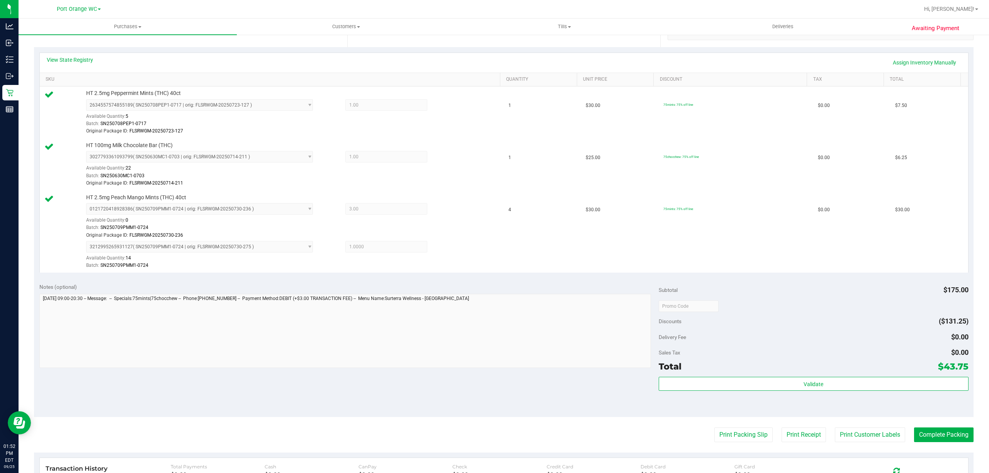
scroll to position [302, 0]
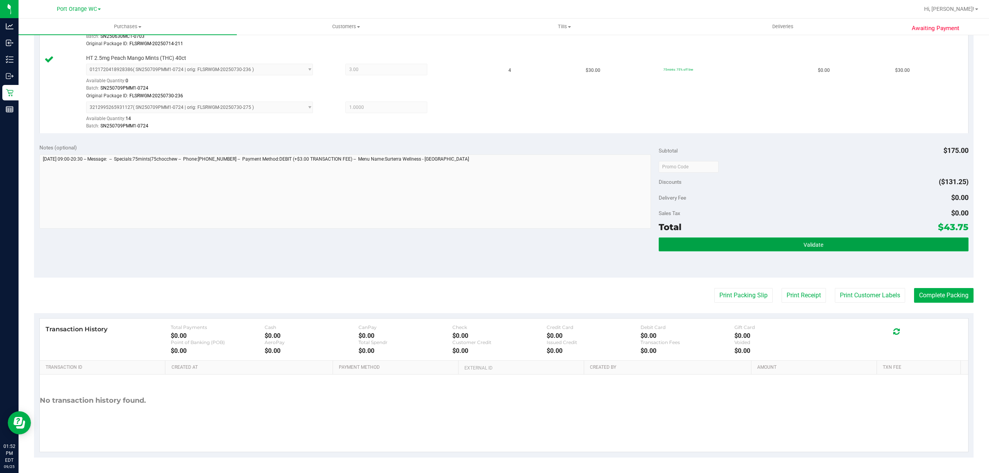
click at [821, 243] on button "Validate" at bounding box center [813, 244] width 310 height 14
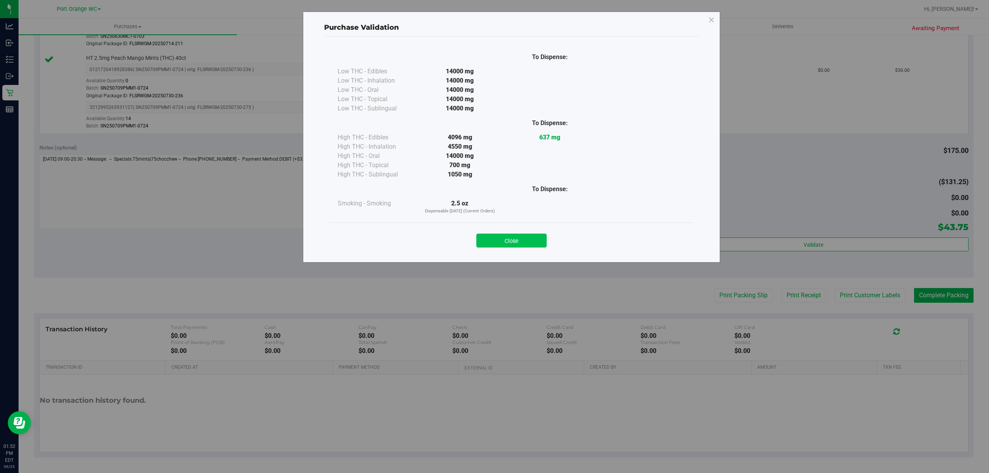
click at [507, 247] on button "Close" at bounding box center [511, 241] width 70 height 14
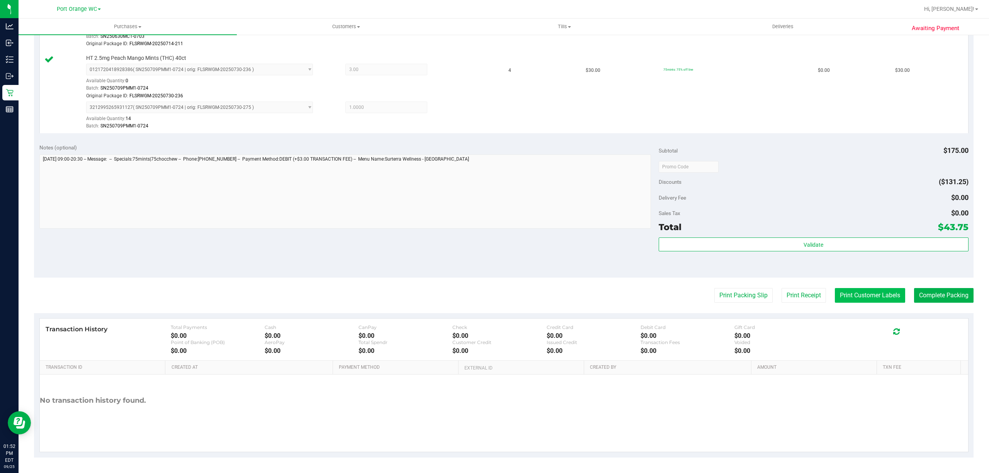
click at [854, 295] on button "Print Customer Labels" at bounding box center [870, 295] width 70 height 15
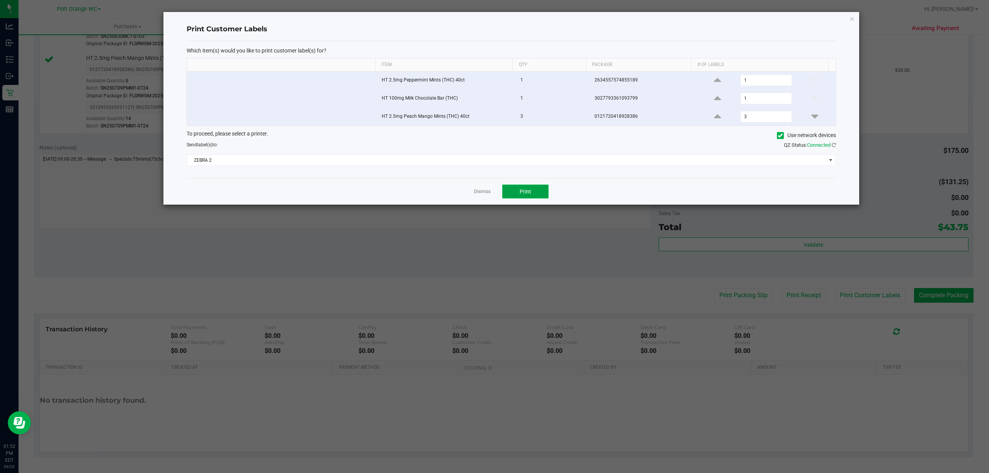
click at [518, 191] on button "Print" at bounding box center [525, 192] width 46 height 14
click at [486, 195] on link "Dismiss" at bounding box center [482, 191] width 17 height 7
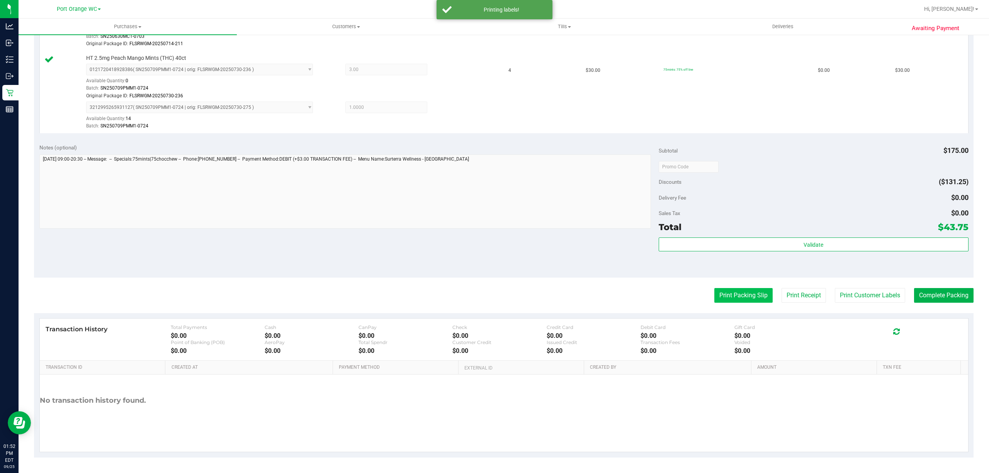
click at [742, 296] on button "Print Packing Slip" at bounding box center [743, 295] width 58 height 15
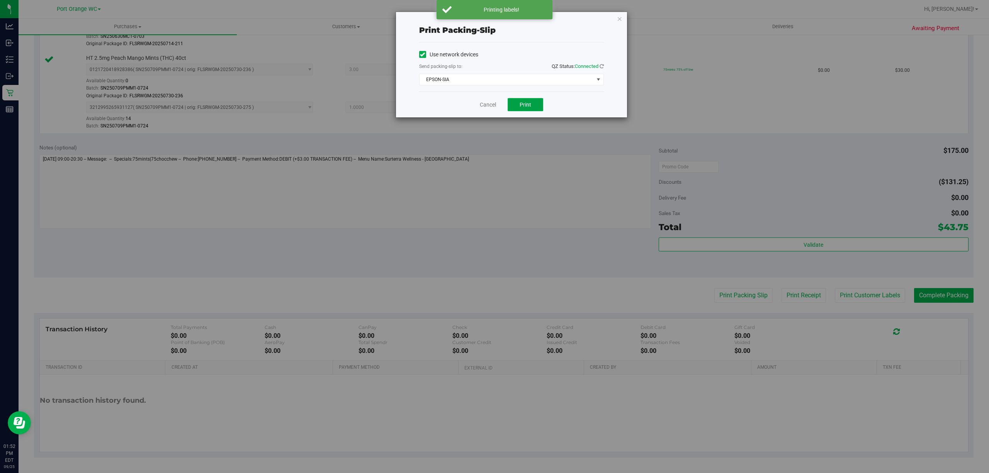
click at [527, 104] on span "Print" at bounding box center [525, 105] width 12 height 6
click at [487, 102] on link "Cancel" at bounding box center [488, 105] width 16 height 8
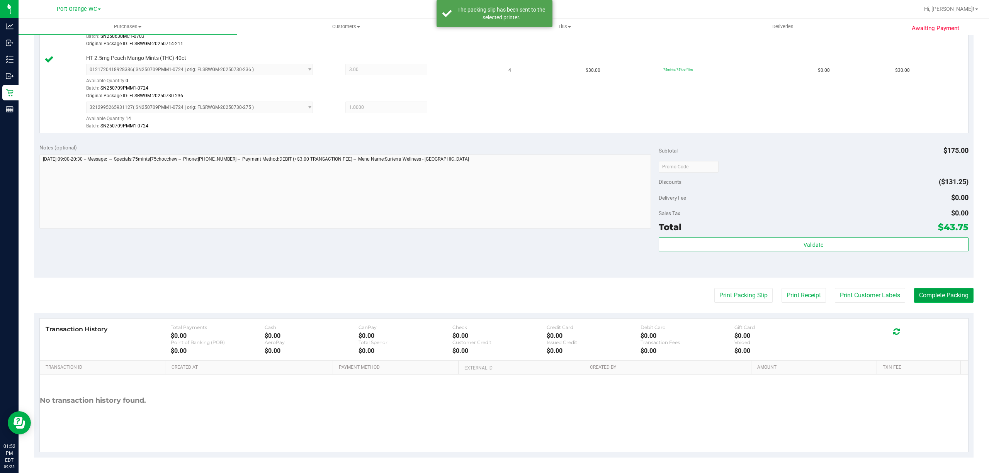
click at [934, 294] on button "Complete Packing" at bounding box center [943, 295] width 59 height 15
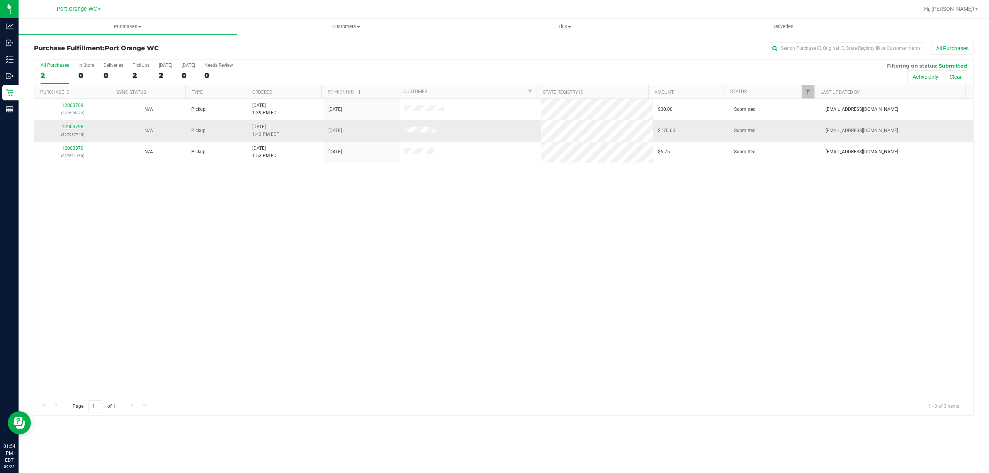
click at [76, 127] on link "12003798" at bounding box center [73, 126] width 22 height 5
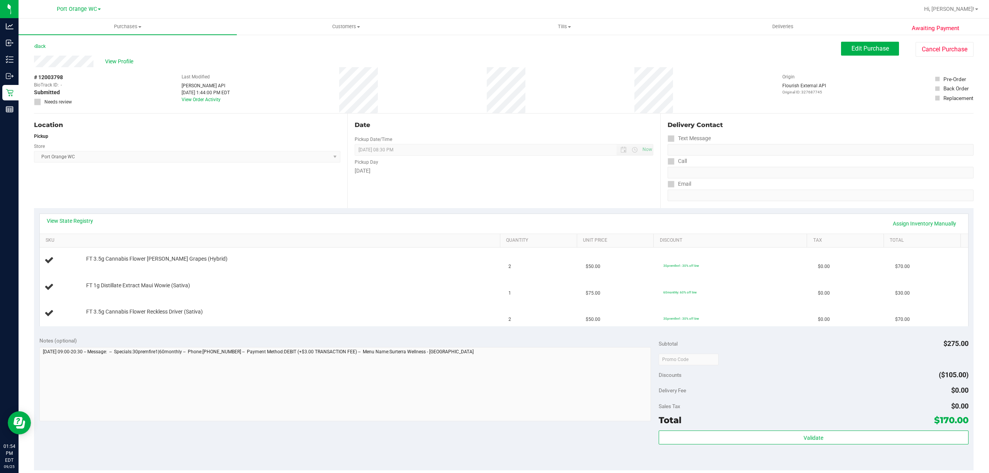
click at [73, 216] on div "View State Registry Assign Inventory Manually" at bounding box center [504, 224] width 928 height 20
click at [73, 218] on link "View State Registry" at bounding box center [70, 221] width 46 height 8
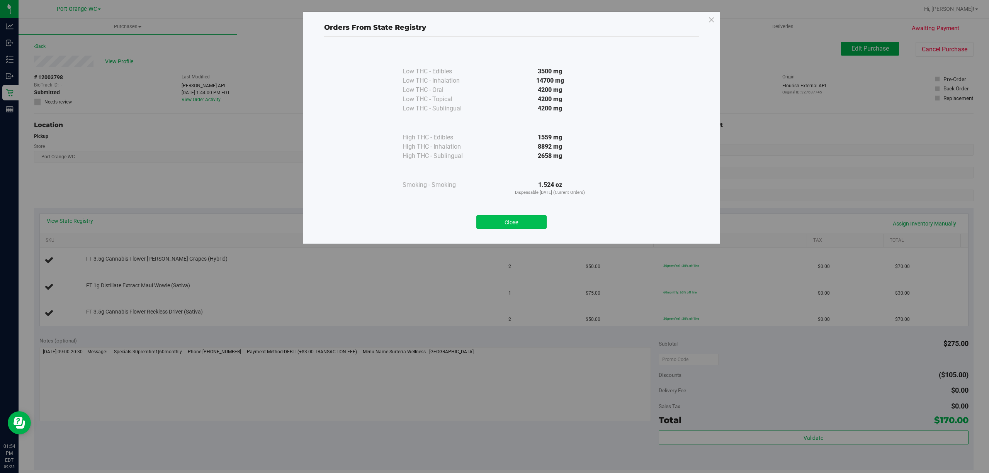
click at [524, 223] on button "Close" at bounding box center [511, 222] width 70 height 14
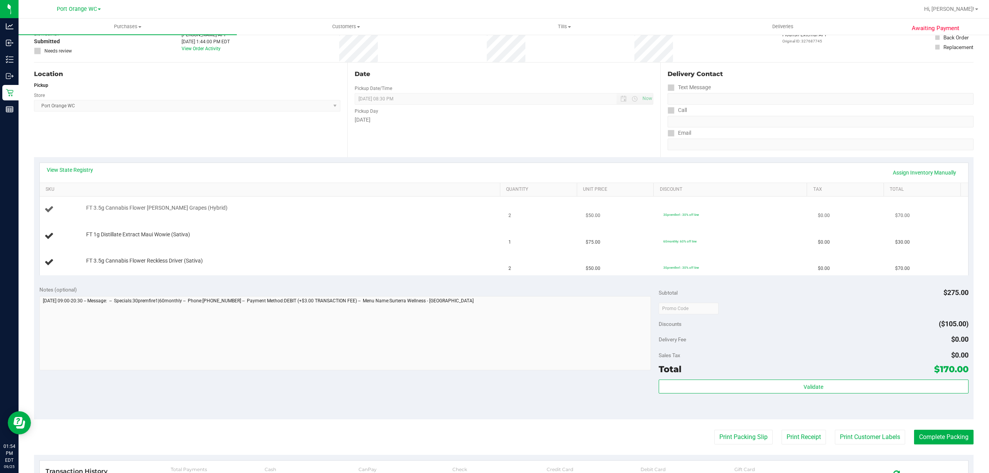
scroll to position [51, 0]
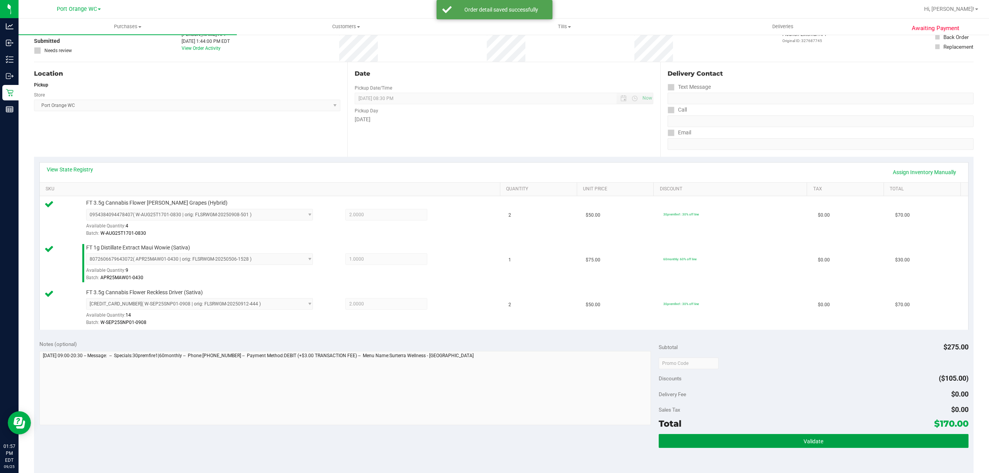
drag, startPoint x: 816, startPoint y: 441, endPoint x: 812, endPoint y: 430, distance: 11.5
click at [818, 440] on button "Validate" at bounding box center [813, 441] width 310 height 14
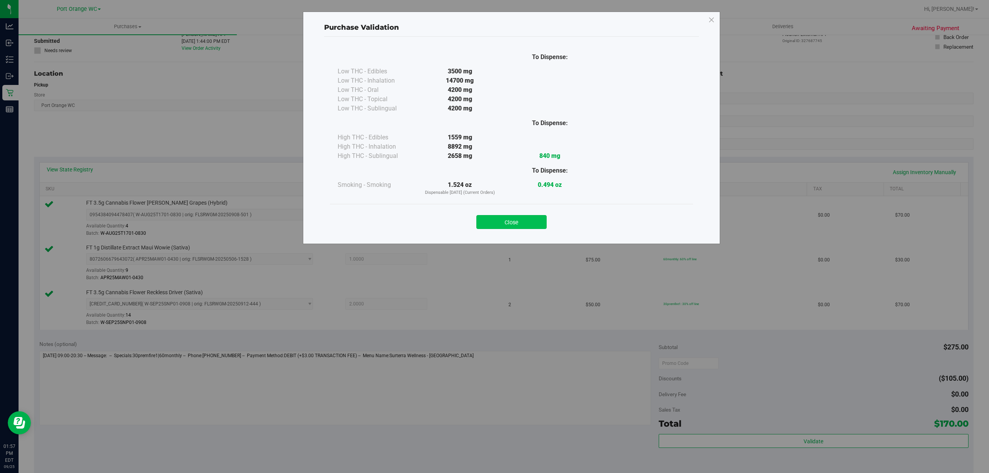
click at [511, 221] on button "Close" at bounding box center [511, 222] width 70 height 14
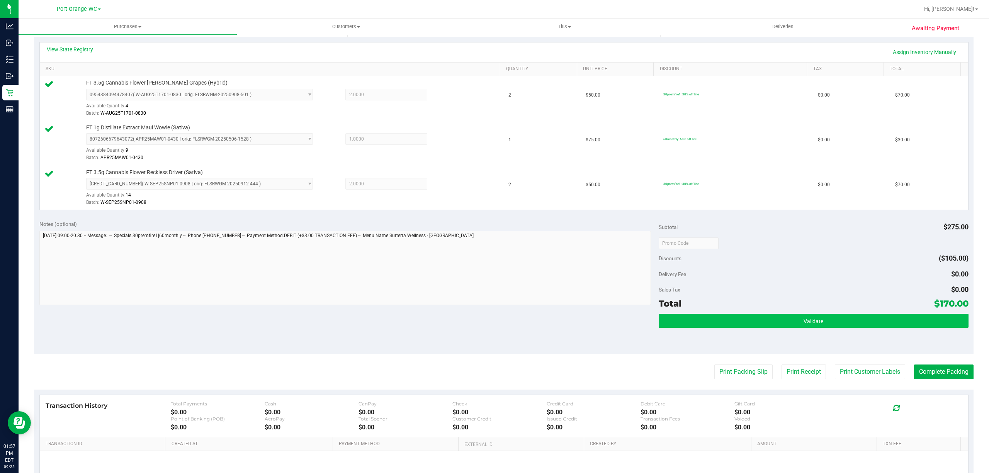
scroll to position [249, 0]
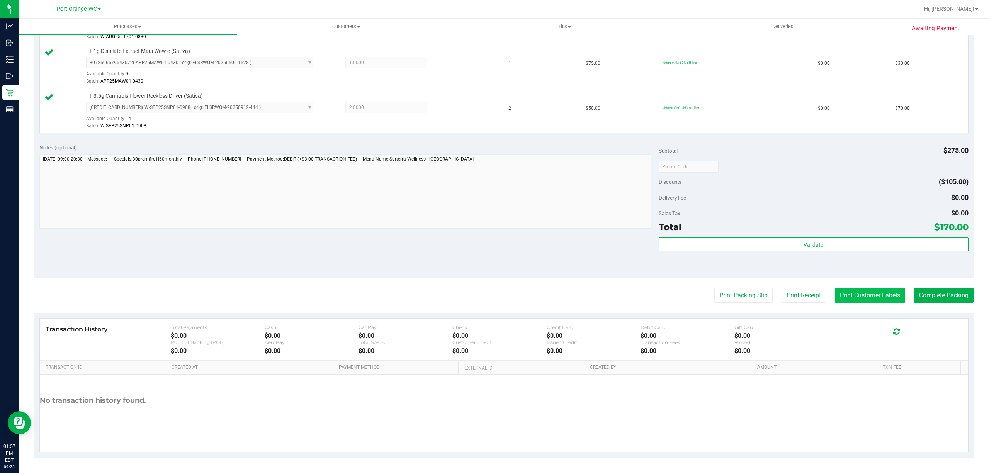
click at [859, 297] on button "Print Customer Labels" at bounding box center [870, 295] width 70 height 15
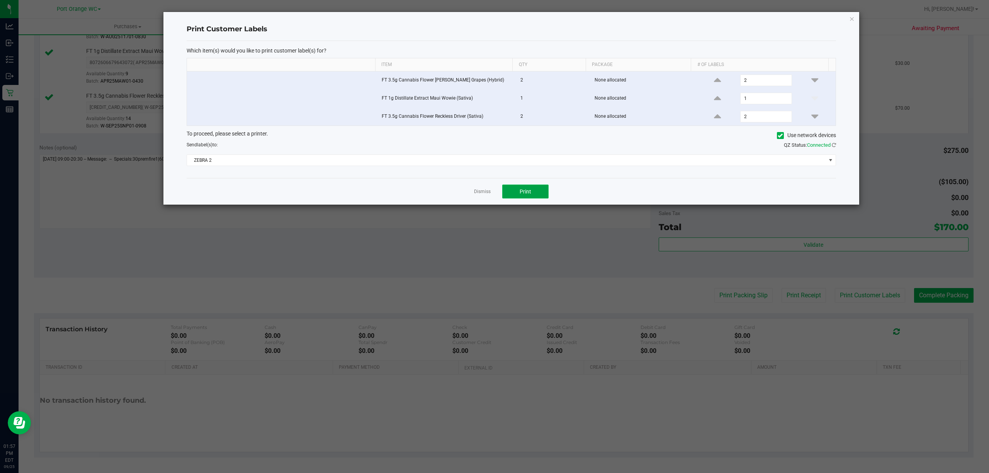
click at [531, 193] on button "Print" at bounding box center [525, 192] width 46 height 14
click at [479, 193] on link "Dismiss" at bounding box center [482, 191] width 17 height 7
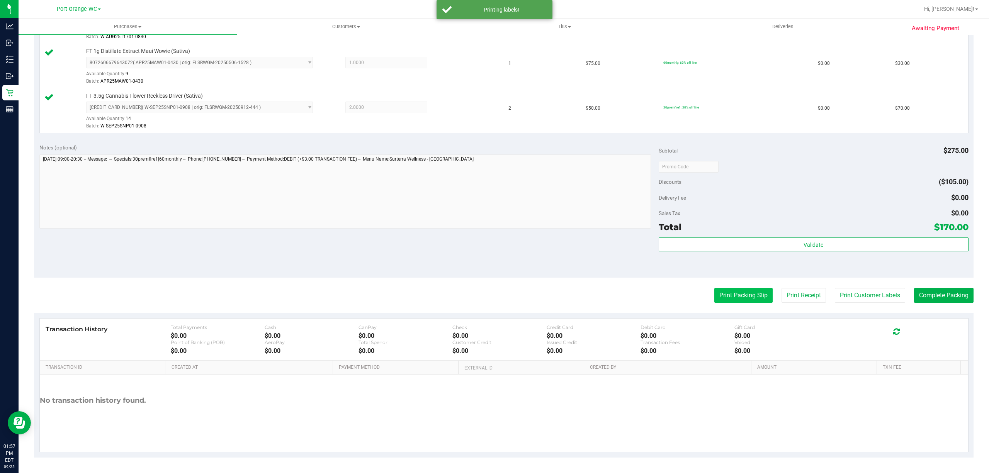
click at [733, 295] on button "Print Packing Slip" at bounding box center [743, 295] width 58 height 15
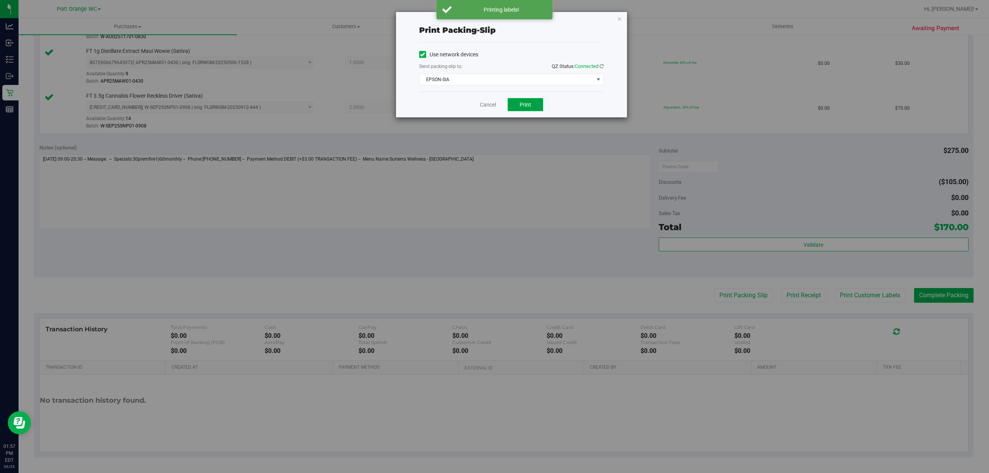
click at [534, 107] on button "Print" at bounding box center [525, 104] width 36 height 13
click at [480, 102] on link "Cancel" at bounding box center [488, 105] width 16 height 8
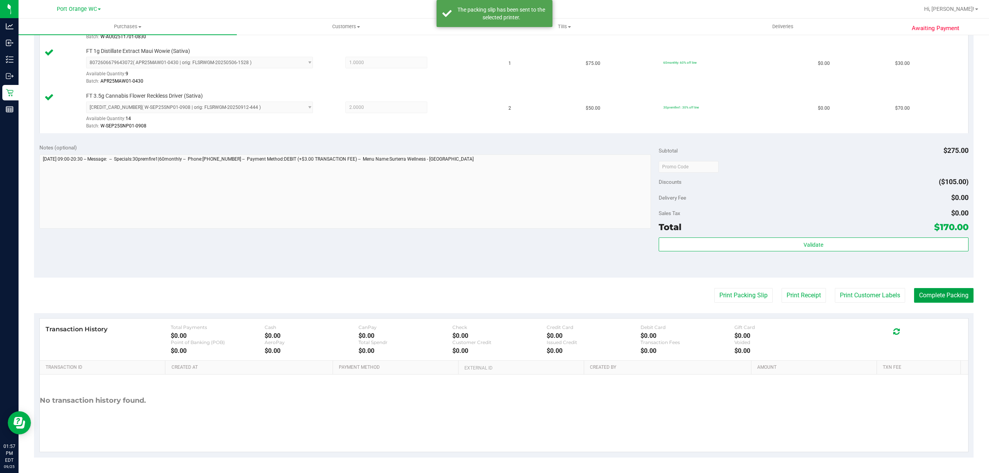
drag, startPoint x: 938, startPoint y: 300, endPoint x: 723, endPoint y: 325, distance: 216.6
click at [936, 298] on button "Complete Packing" at bounding box center [943, 295] width 59 height 15
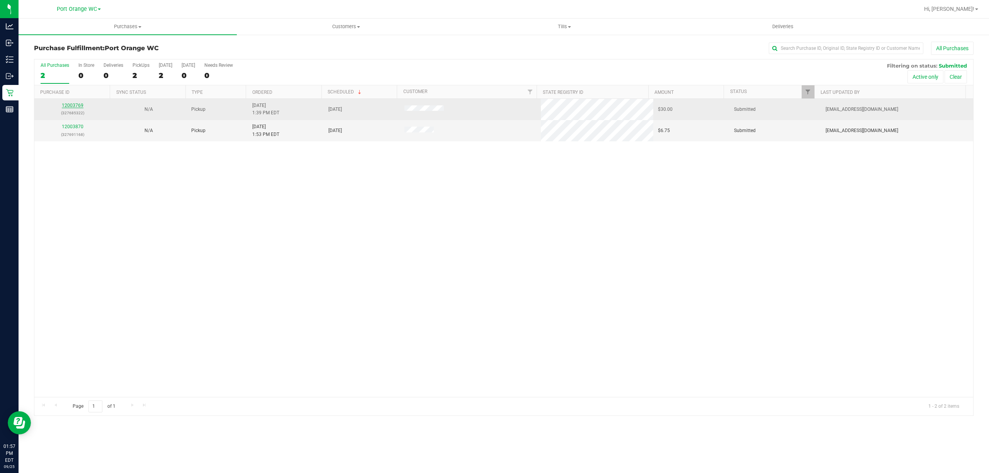
click at [66, 107] on link "12003769" at bounding box center [73, 105] width 22 height 5
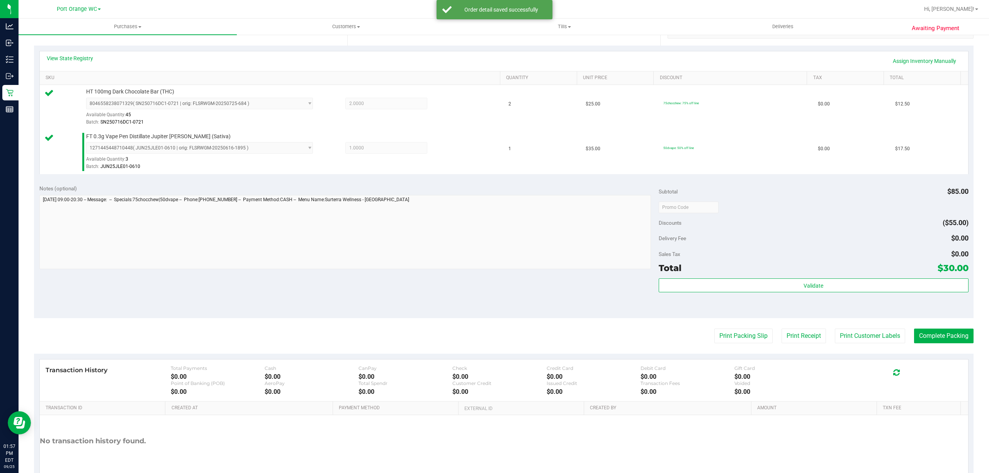
scroll to position [204, 0]
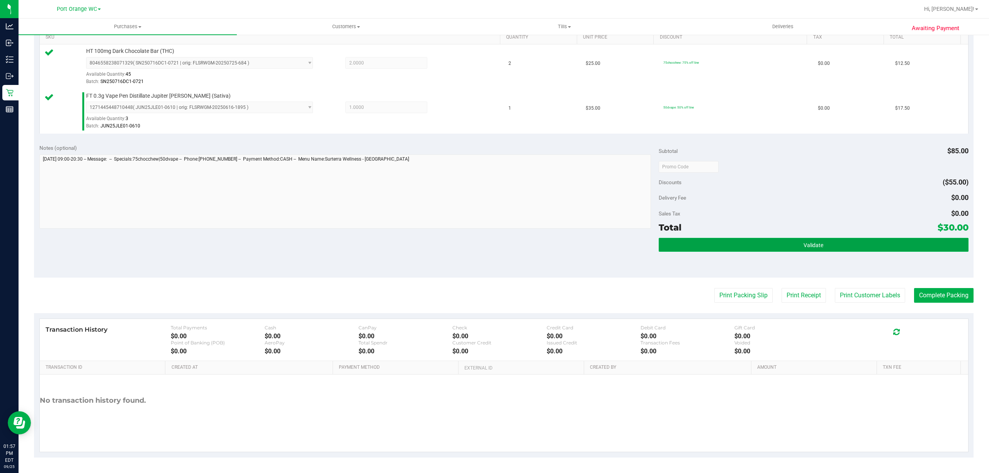
drag, startPoint x: 819, startPoint y: 244, endPoint x: 807, endPoint y: 244, distance: 12.0
click at [816, 245] on button "Validate" at bounding box center [813, 245] width 310 height 14
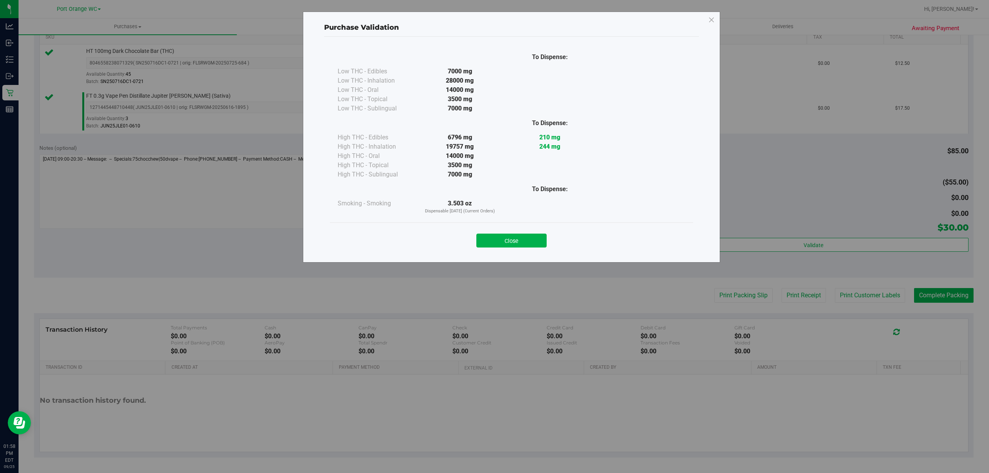
drag, startPoint x: 518, startPoint y: 239, endPoint x: 529, endPoint y: 245, distance: 12.1
click at [518, 238] on button "Close" at bounding box center [511, 241] width 70 height 14
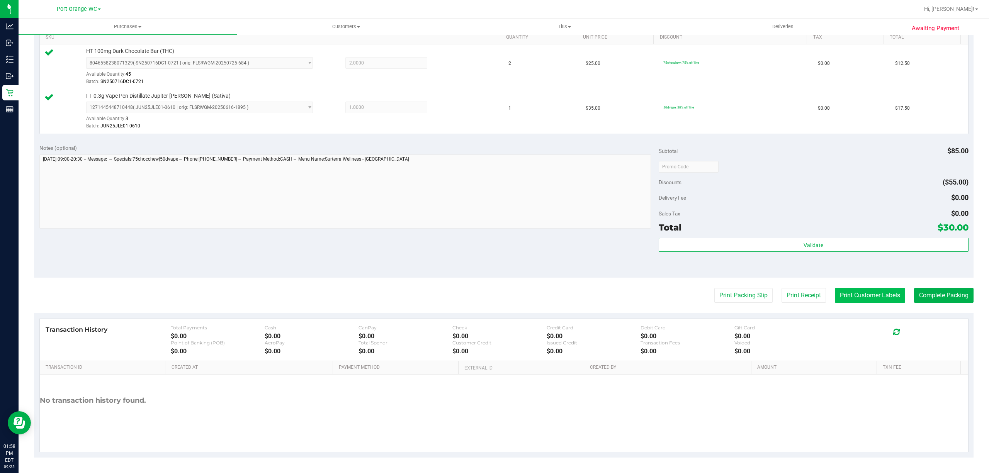
click at [877, 296] on button "Print Customer Labels" at bounding box center [870, 295] width 70 height 15
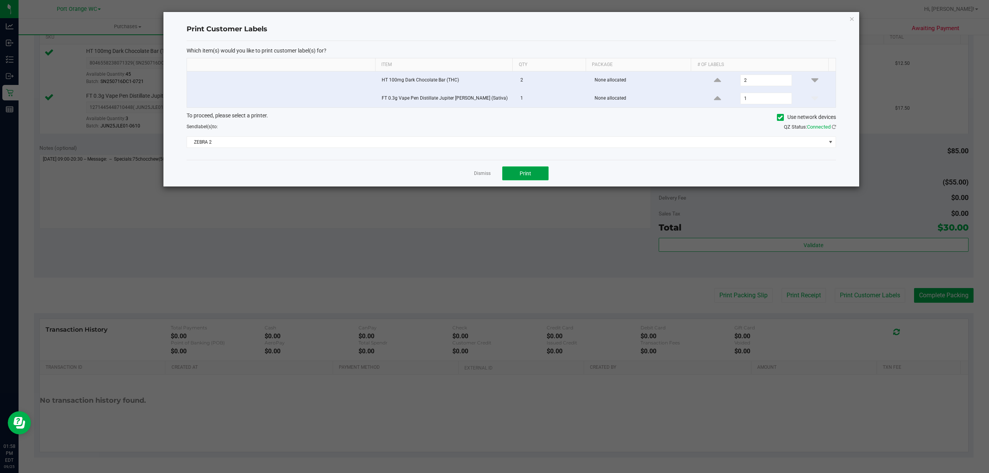
click at [529, 176] on span "Print" at bounding box center [525, 173] width 12 height 6
click at [480, 175] on link "Dismiss" at bounding box center [482, 173] width 17 height 7
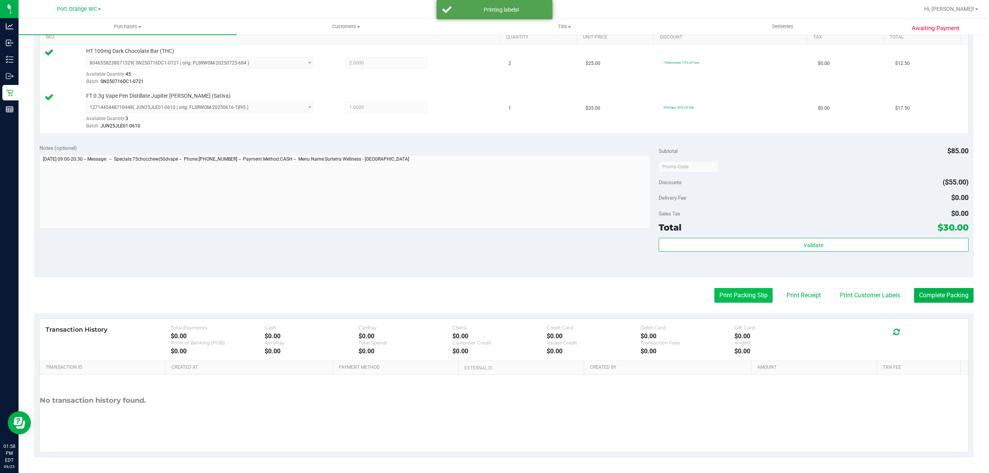
click at [749, 291] on button "Print Packing Slip" at bounding box center [743, 295] width 58 height 15
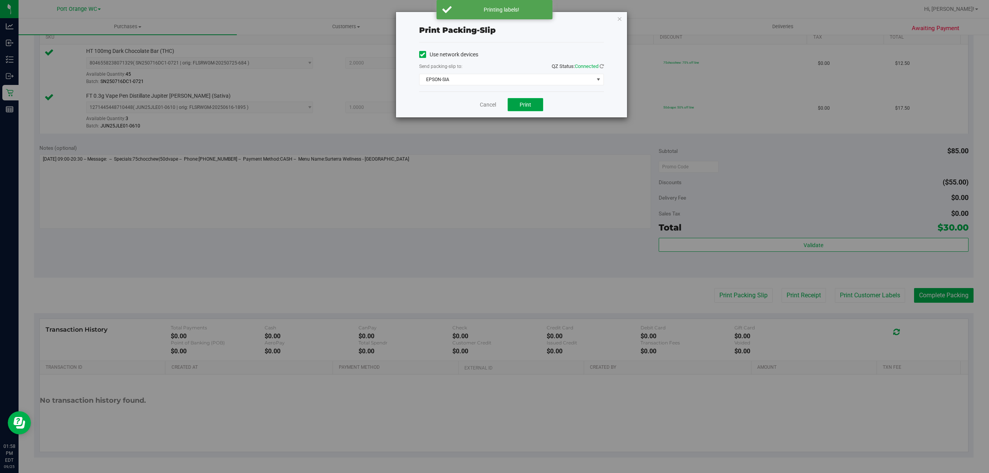
click at [526, 110] on button "Print" at bounding box center [525, 104] width 36 height 13
click at [487, 105] on link "Cancel" at bounding box center [488, 105] width 16 height 8
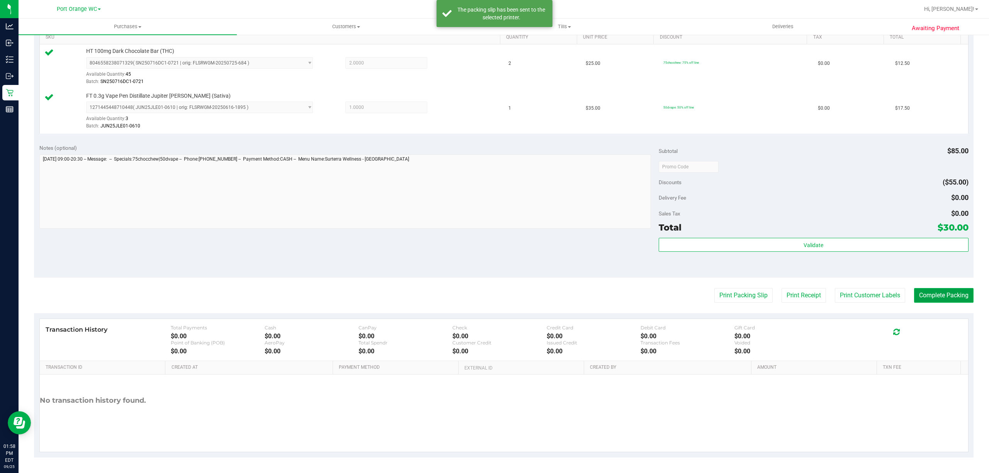
click at [943, 298] on button "Complete Packing" at bounding box center [943, 295] width 59 height 15
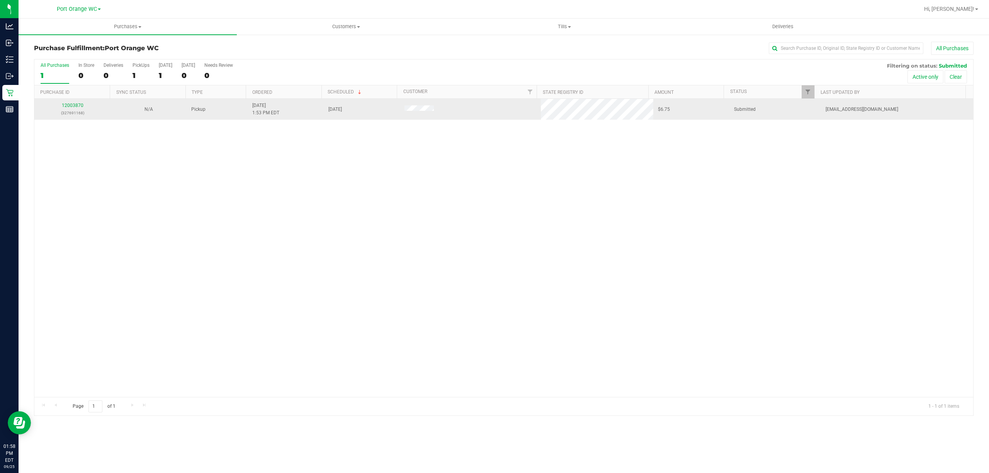
click at [75, 102] on td "12003870 (327691168)" at bounding box center [72, 109] width 76 height 21
click at [77, 102] on td "12003870 (327691168)" at bounding box center [72, 109] width 76 height 21
click at [77, 106] on link "12003870" at bounding box center [73, 105] width 22 height 5
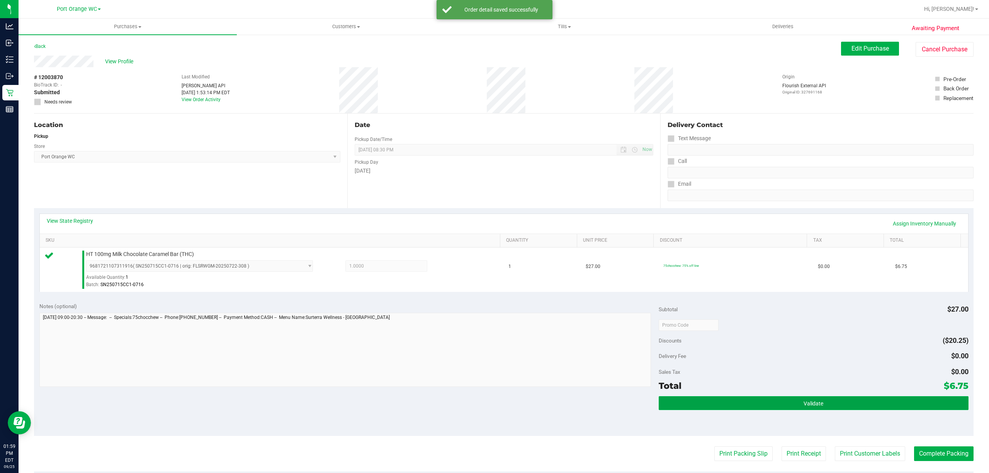
click at [832, 404] on button "Validate" at bounding box center [813, 403] width 310 height 14
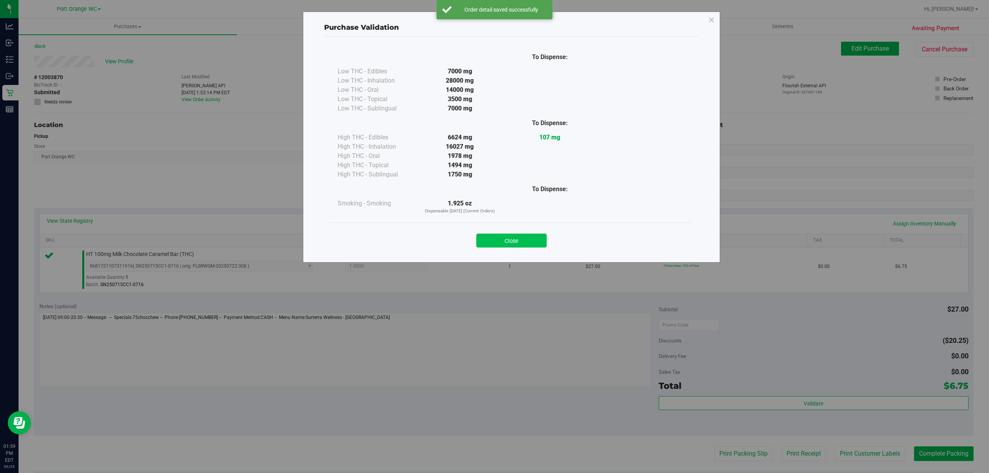
click at [527, 241] on button "Close" at bounding box center [511, 241] width 70 height 14
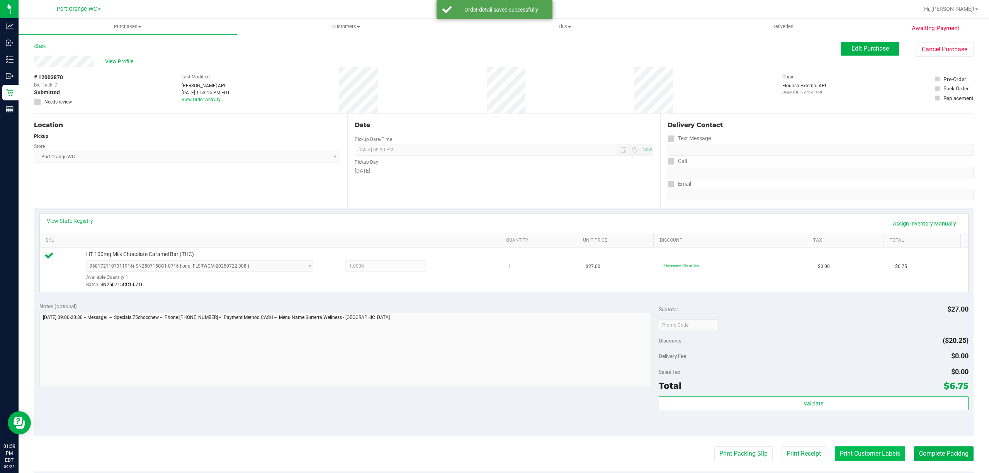
click at [878, 458] on button "Print Customer Labels" at bounding box center [870, 453] width 70 height 15
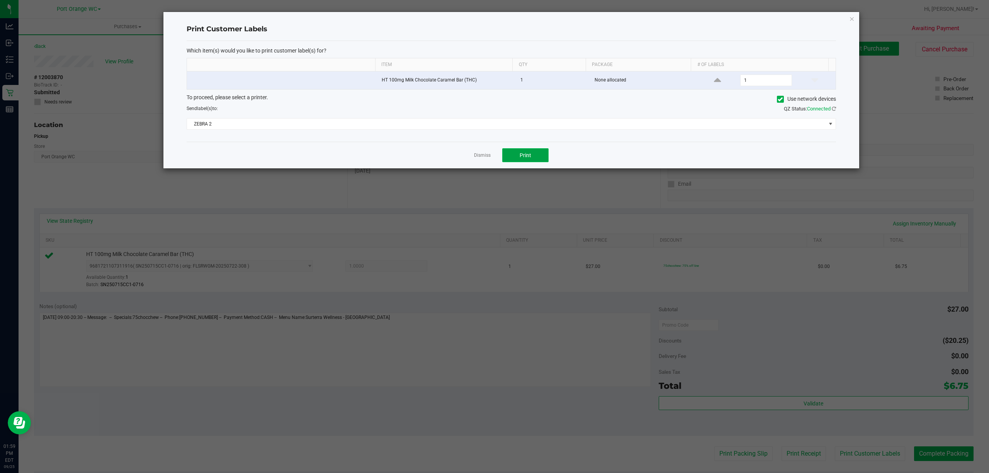
click at [505, 160] on button "Print" at bounding box center [525, 155] width 46 height 14
click at [480, 157] on link "Dismiss" at bounding box center [482, 155] width 17 height 7
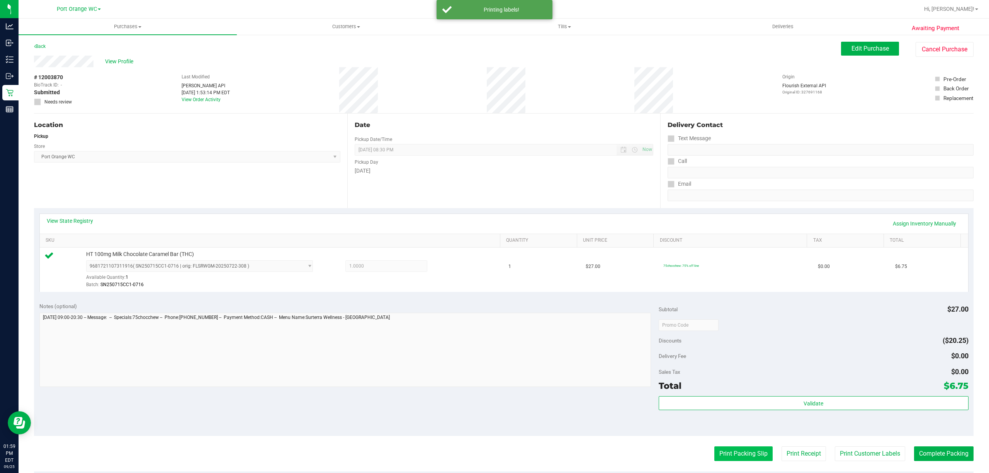
click at [741, 460] on button "Print Packing Slip" at bounding box center [743, 453] width 58 height 15
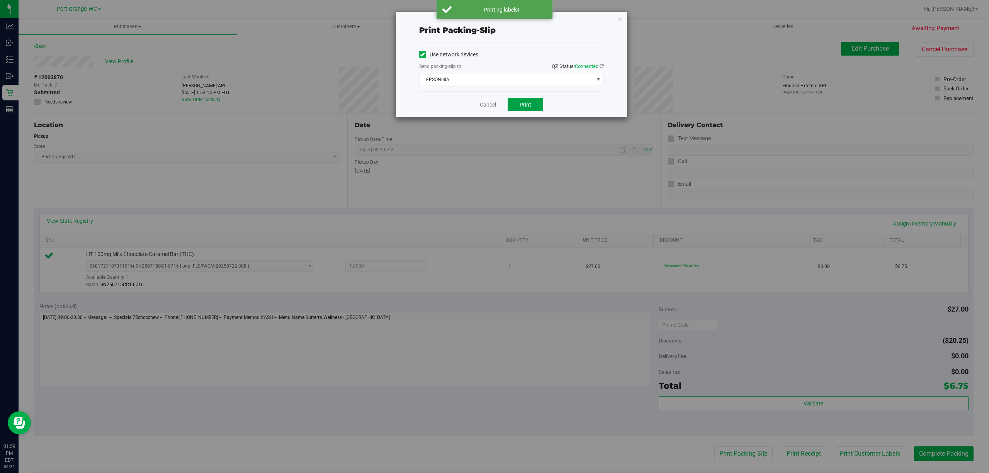
click at [528, 100] on button "Print" at bounding box center [525, 104] width 36 height 13
click at [481, 104] on link "Cancel" at bounding box center [488, 105] width 16 height 8
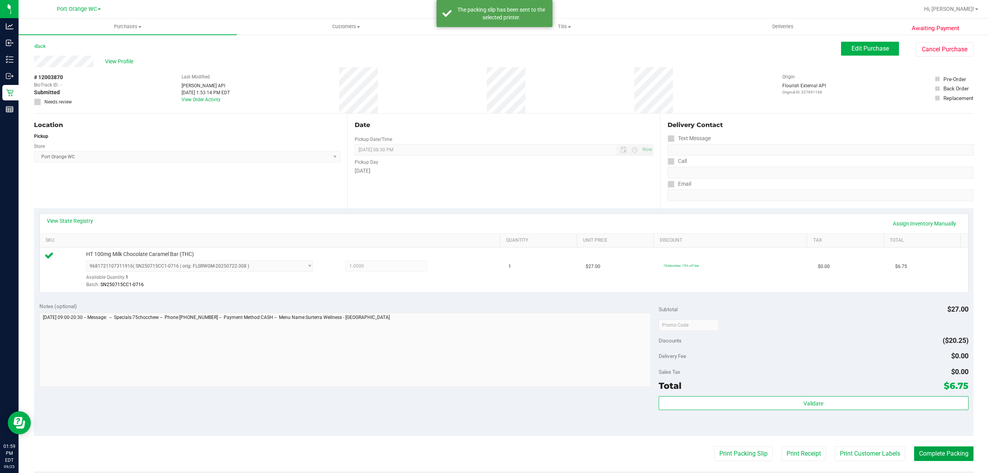
click at [943, 458] on button "Complete Packing" at bounding box center [943, 453] width 59 height 15
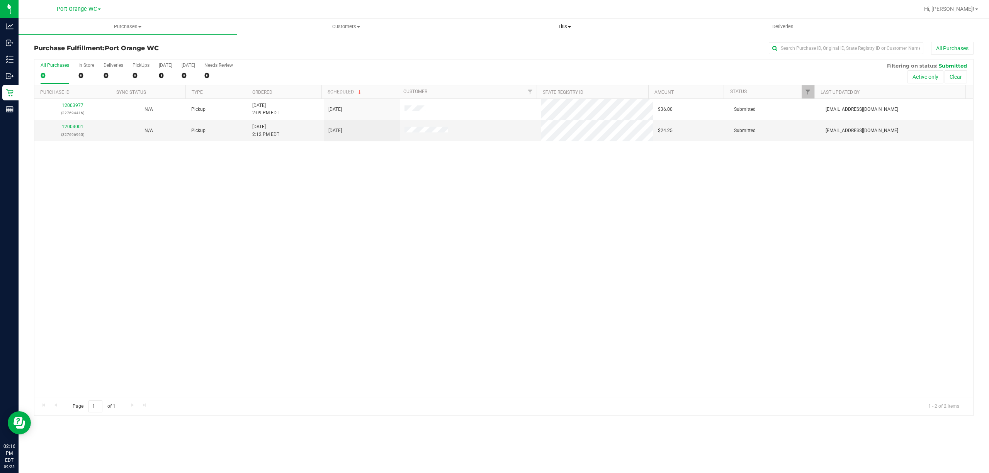
click at [524, 32] on uib-tab-heading "Tills Manage tills Reconcile e-payments" at bounding box center [563, 26] width 217 height 15
click at [504, 39] on ul "Manage tills Reconcile e-payments" at bounding box center [564, 51] width 218 height 32
click at [515, 34] on uib-tab-heading "Tills Manage tills Reconcile e-payments" at bounding box center [564, 27] width 218 height 16
click at [506, 49] on li "Manage tills" at bounding box center [564, 46] width 218 height 9
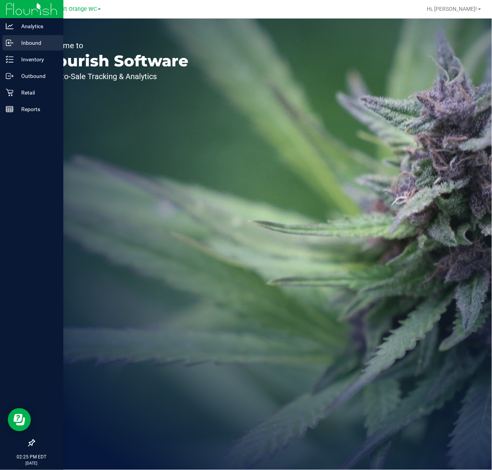
click at [21, 51] on link "Inbound" at bounding box center [31, 43] width 63 height 17
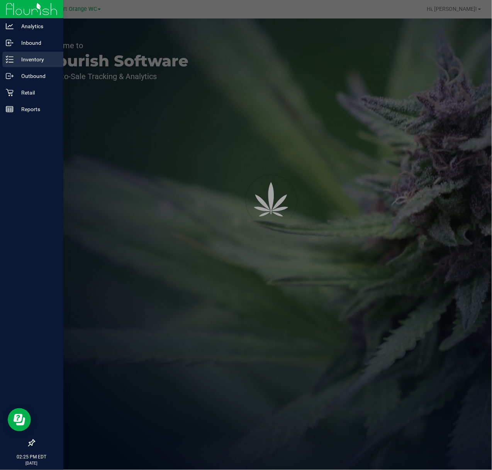
click at [27, 59] on p "Inventory" at bounding box center [37, 59] width 46 height 9
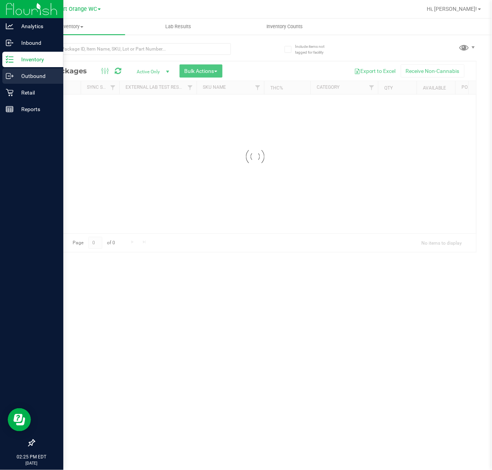
click at [29, 73] on p "Outbound" at bounding box center [37, 75] width 46 height 9
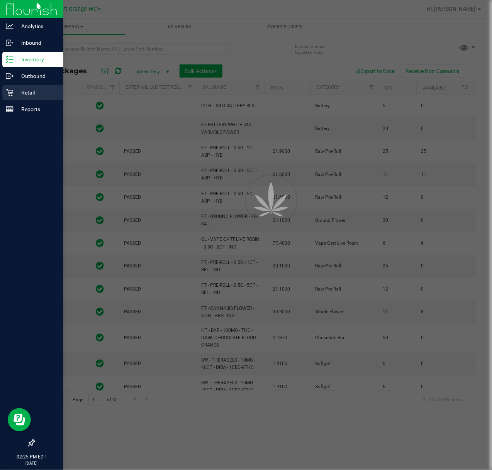
type input "2026-03-16"
click at [33, 88] on p "Retail" at bounding box center [37, 92] width 46 height 9
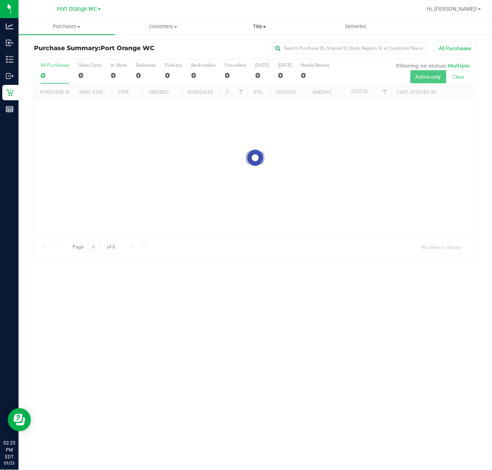
click at [237, 23] on span "Tills" at bounding box center [260, 26] width 96 height 7
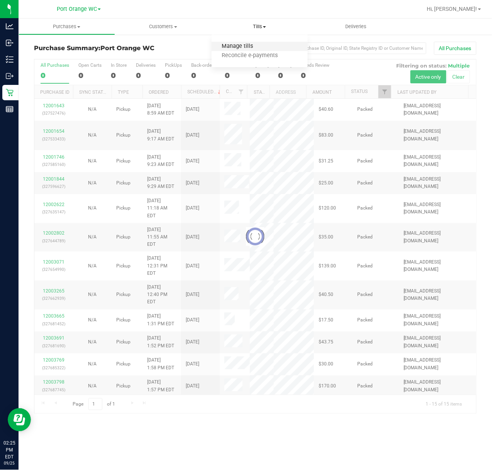
click at [218, 43] on span "Manage tills" at bounding box center [238, 46] width 52 height 7
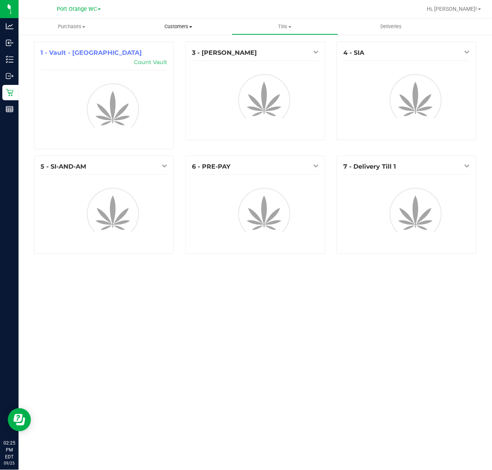
click at [184, 25] on span "Customers" at bounding box center [179, 26] width 106 height 7
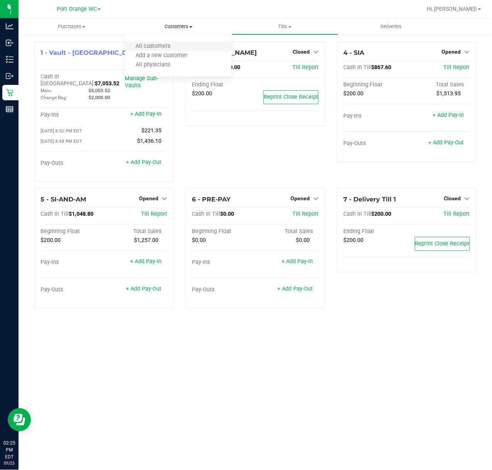
click at [190, 49] on li "All customers" at bounding box center [178, 46] width 107 height 9
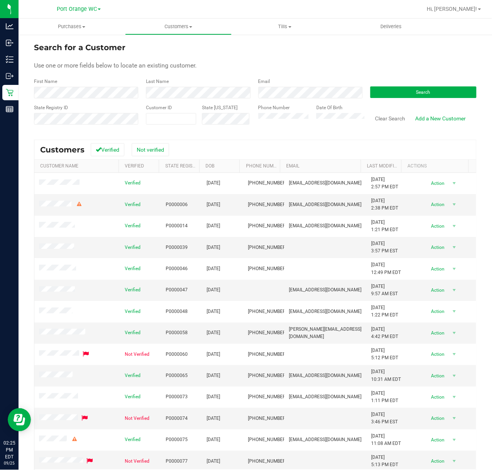
click at [86, 85] on div "First Name" at bounding box center [87, 88] width 106 height 20
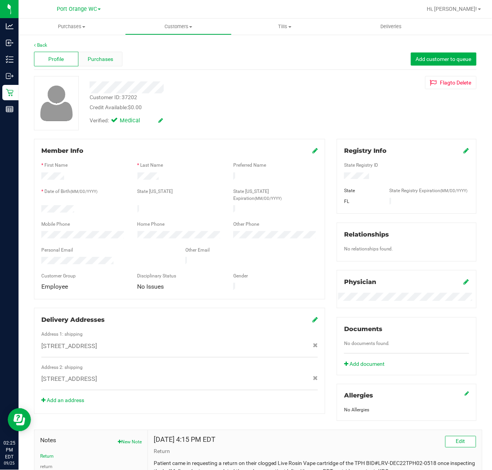
click at [93, 59] on span "Purchases" at bounding box center [100, 59] width 25 height 8
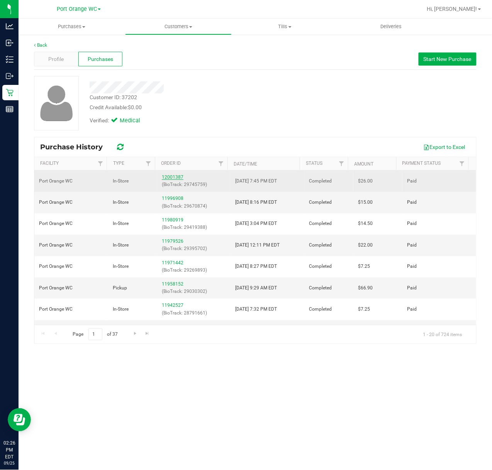
drag, startPoint x: 169, startPoint y: 182, endPoint x: 165, endPoint y: 178, distance: 5.8
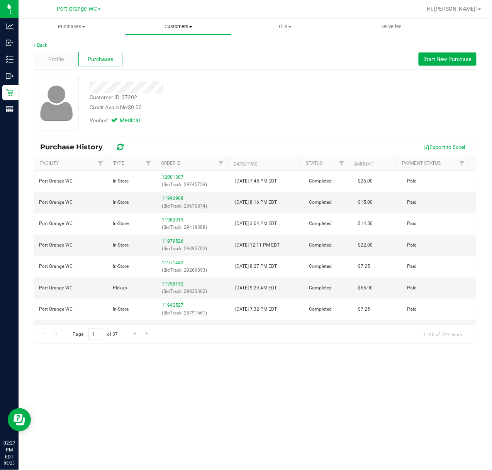
click at [193, 27] on span "Customers" at bounding box center [179, 26] width 106 height 7
click at [169, 47] on span "All customers" at bounding box center [153, 46] width 56 height 7
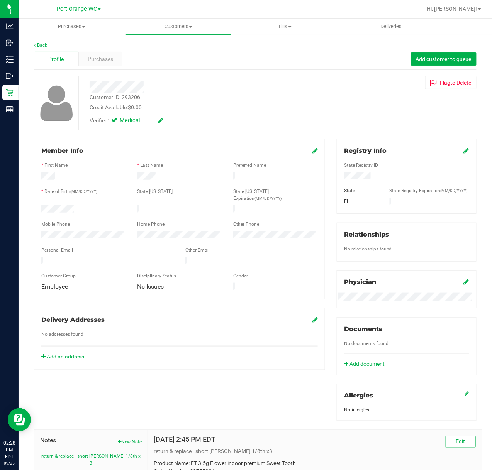
drag, startPoint x: 122, startPoint y: 58, endPoint x: 114, endPoint y: 61, distance: 9.0
click at [121, 58] on div "Profile Purchases Add customer to queue" at bounding box center [255, 59] width 443 height 21
click at [112, 64] on div "Purchases" at bounding box center [100, 59] width 44 height 15
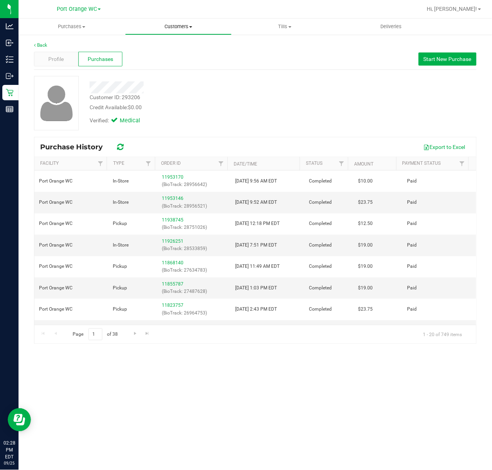
click at [176, 28] on span "Customers" at bounding box center [179, 26] width 106 height 7
click at [165, 46] on span "All customers" at bounding box center [153, 46] width 56 height 7
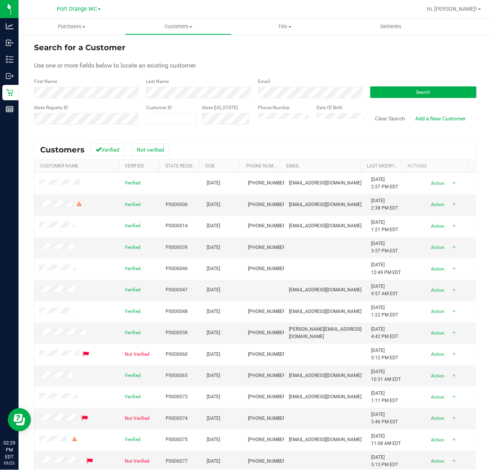
click at [70, 84] on div "First Name" at bounding box center [87, 88] width 106 height 20
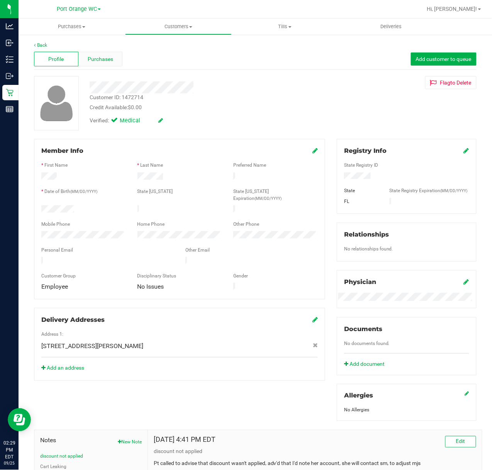
click at [101, 64] on div "Purchases" at bounding box center [100, 59] width 44 height 15
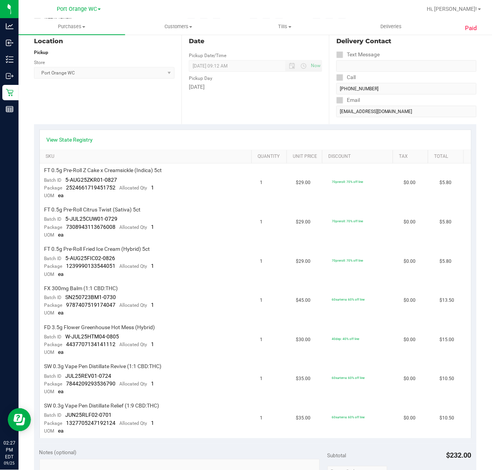
scroll to position [206, 0]
